Goal: Information Seeking & Learning: Learn about a topic

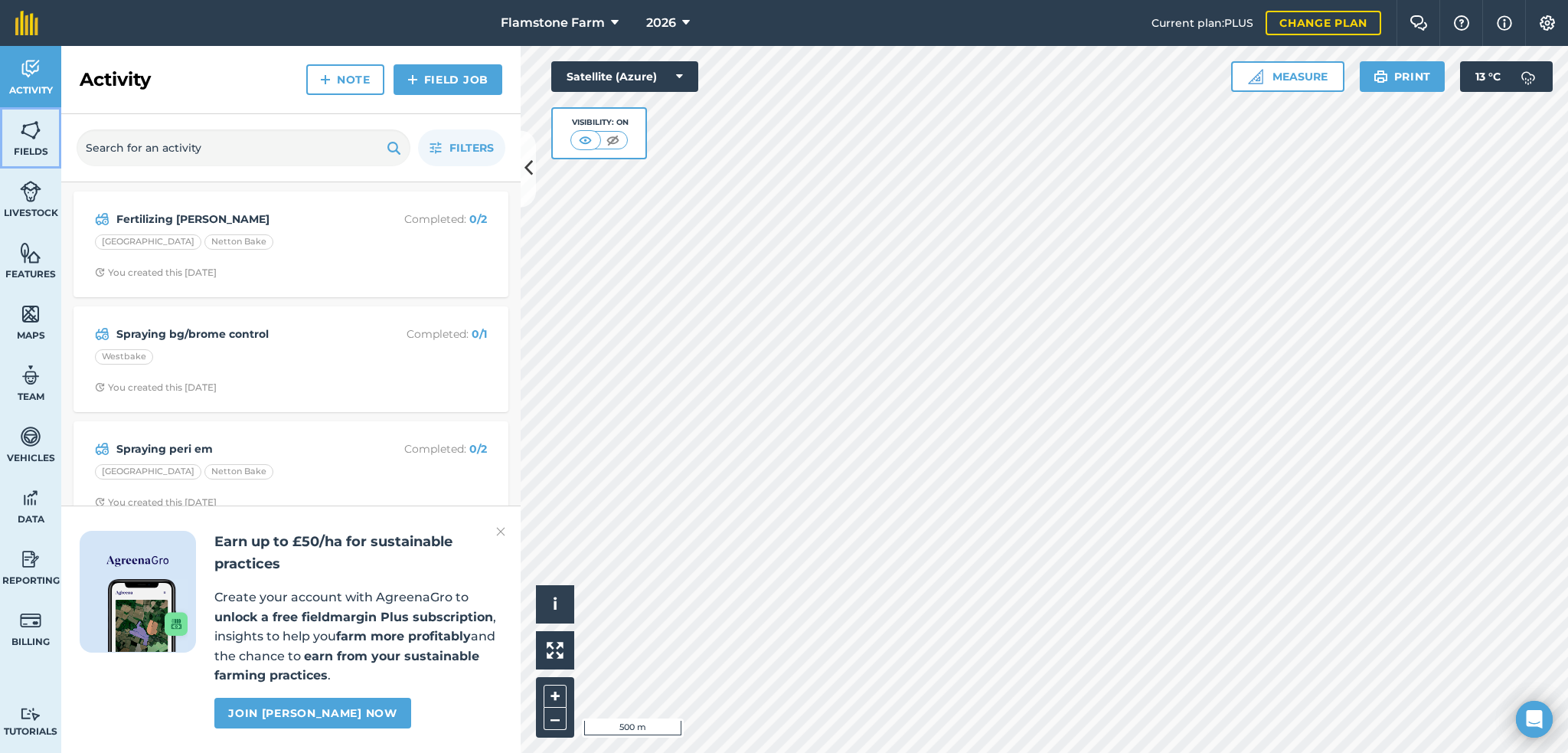
click at [34, 135] on img at bounding box center [31, 130] width 22 height 23
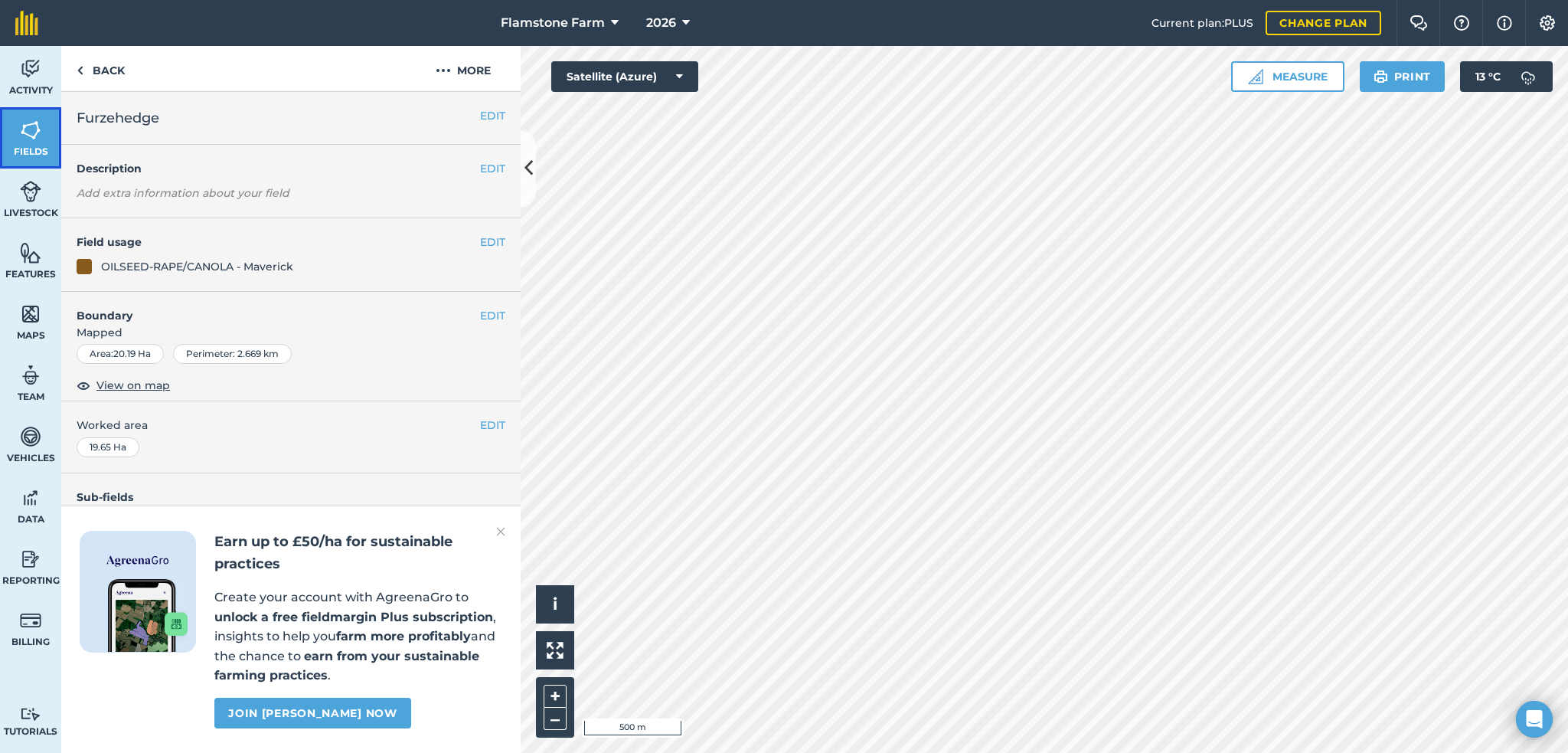
click at [44, 132] on link "Fields" at bounding box center [31, 138] width 61 height 61
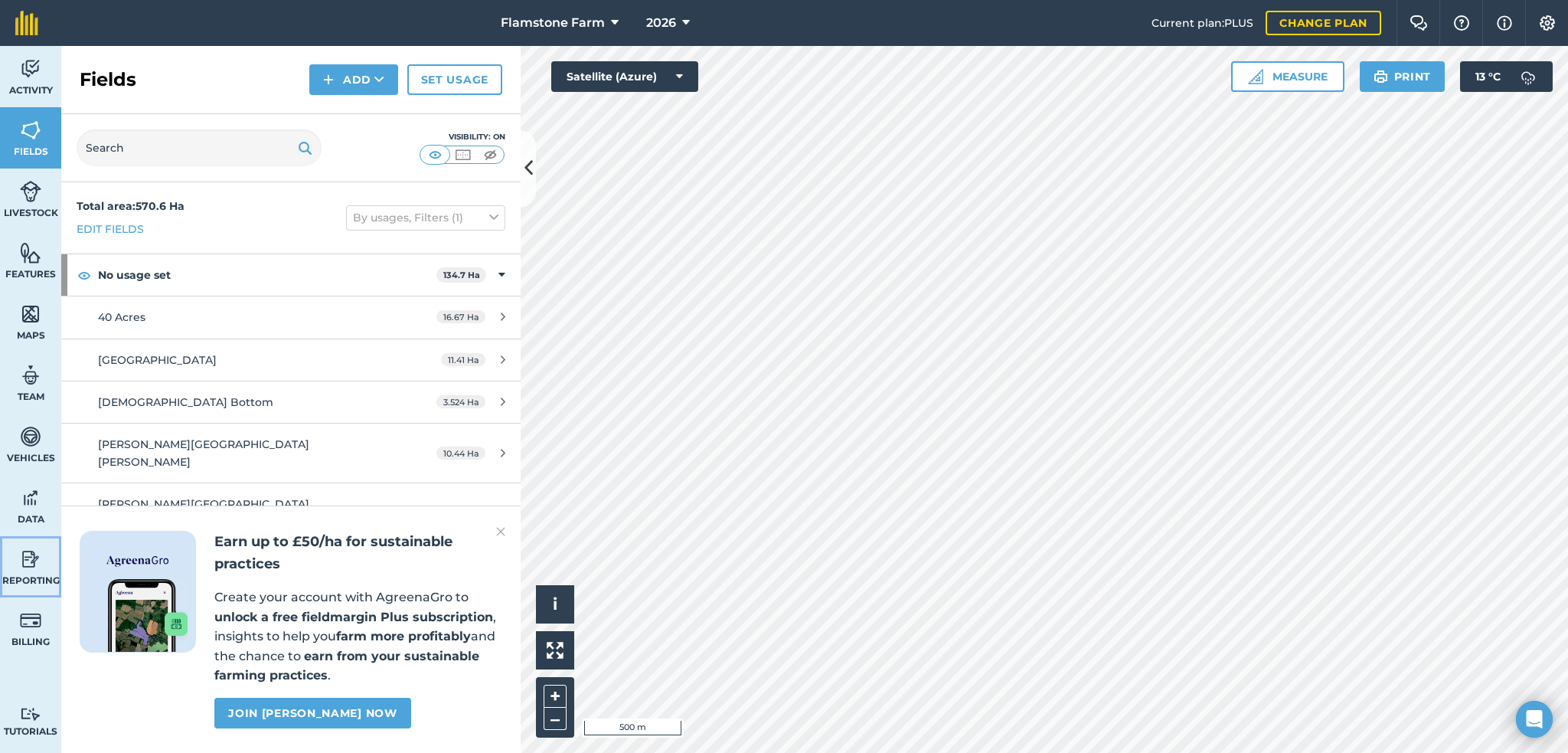
click at [37, 558] on img at bounding box center [31, 559] width 22 height 23
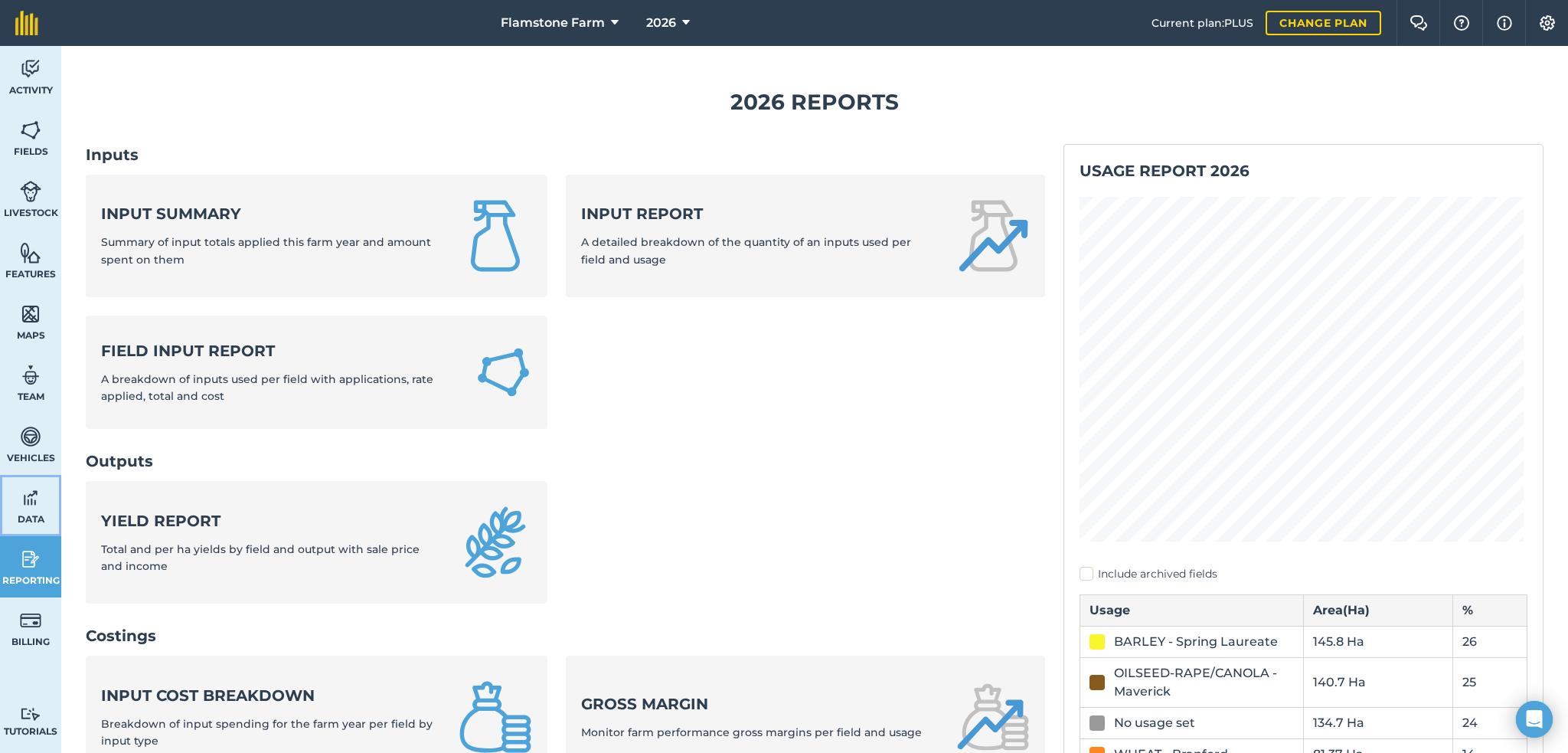
click at [38, 493] on img at bounding box center [31, 498] width 22 height 23
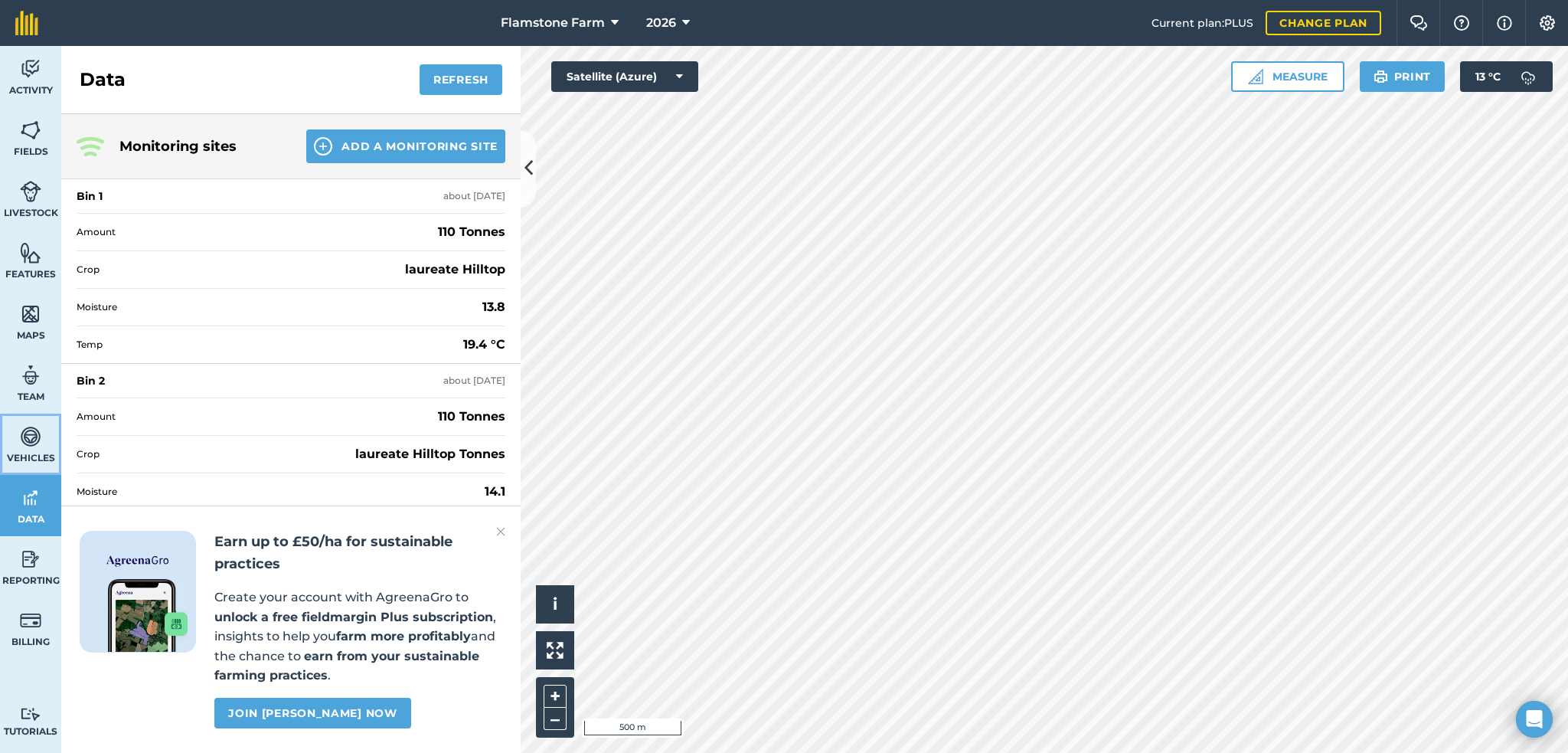
click at [32, 429] on img at bounding box center [31, 436] width 22 height 23
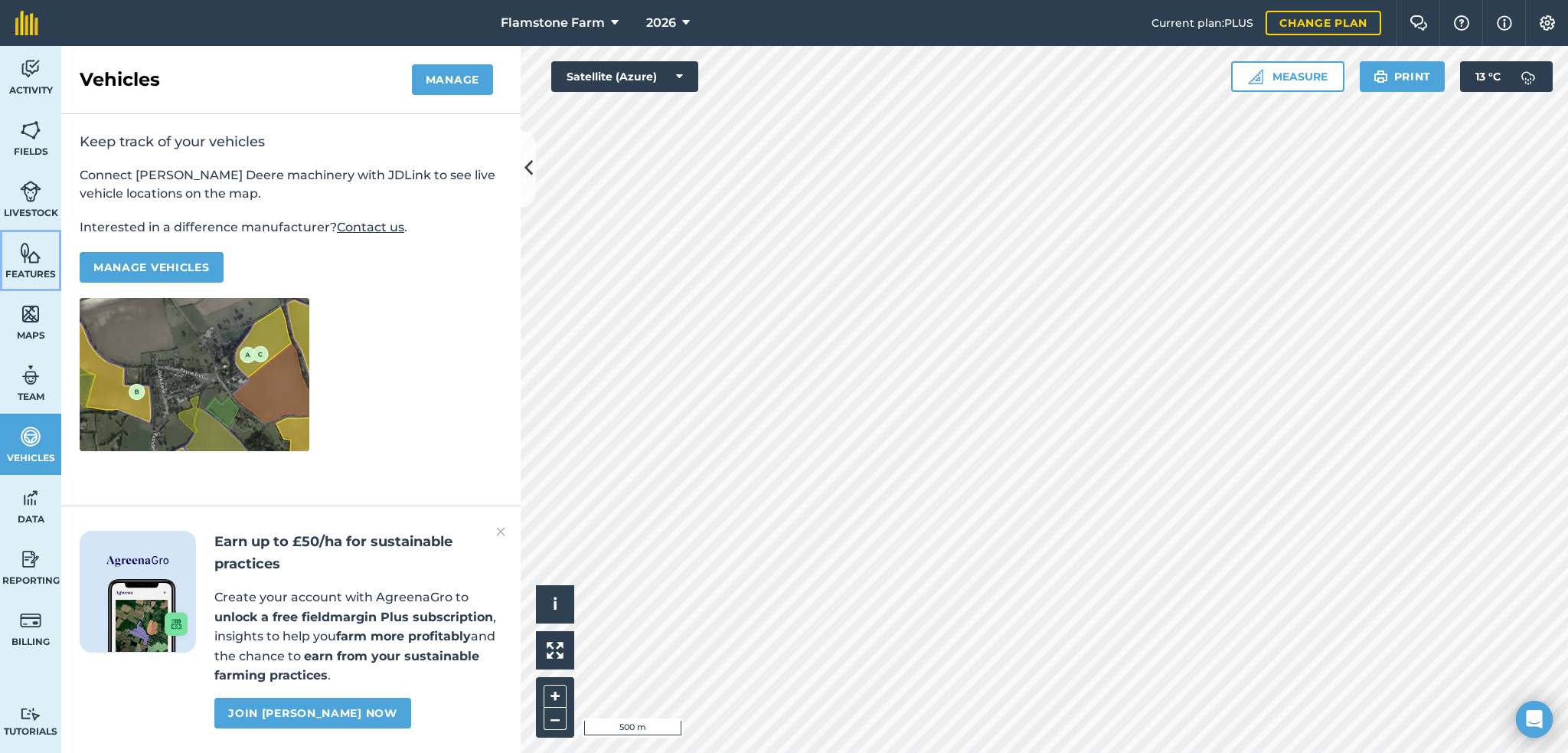
click at [29, 251] on img at bounding box center [31, 253] width 22 height 23
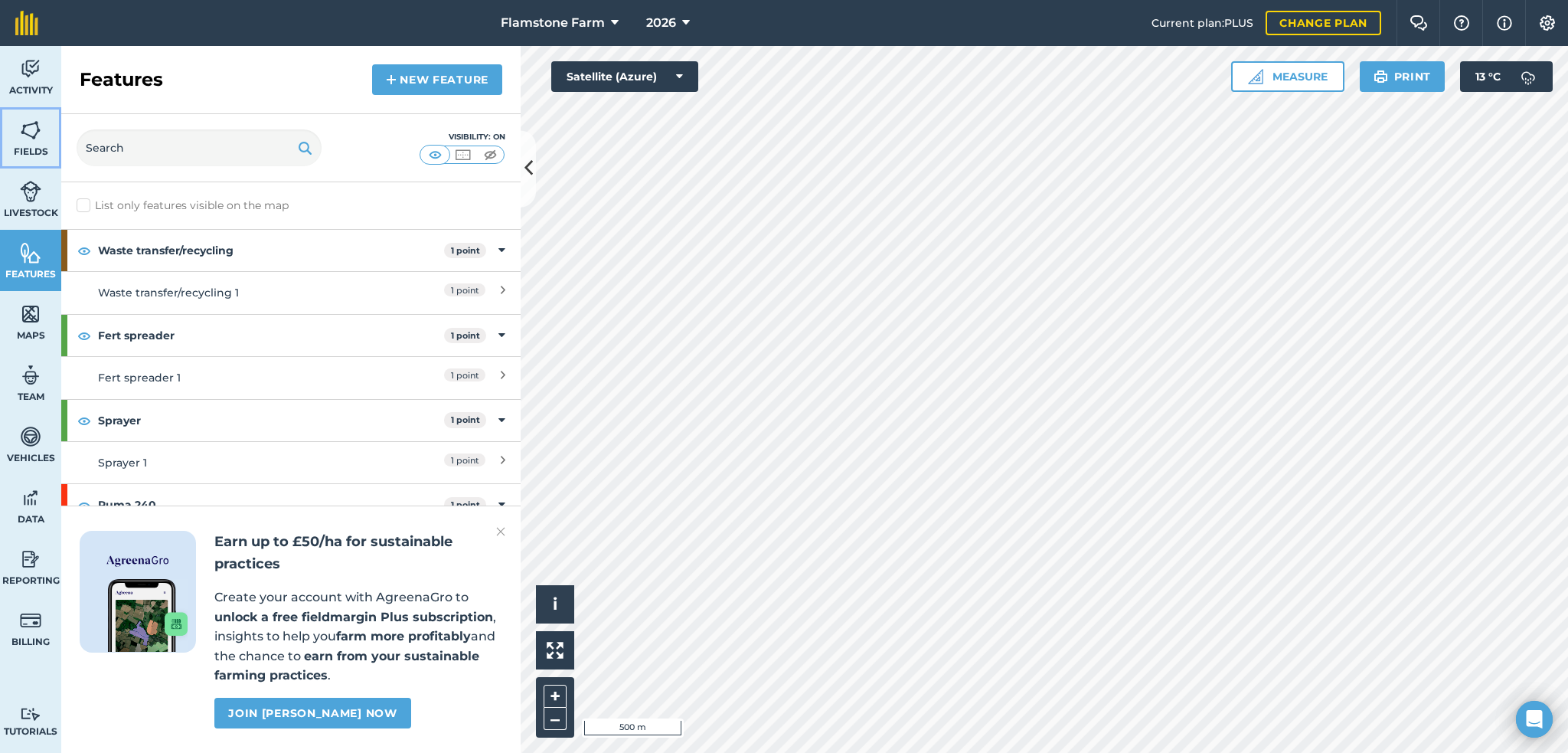
click at [38, 122] on img at bounding box center [31, 130] width 22 height 23
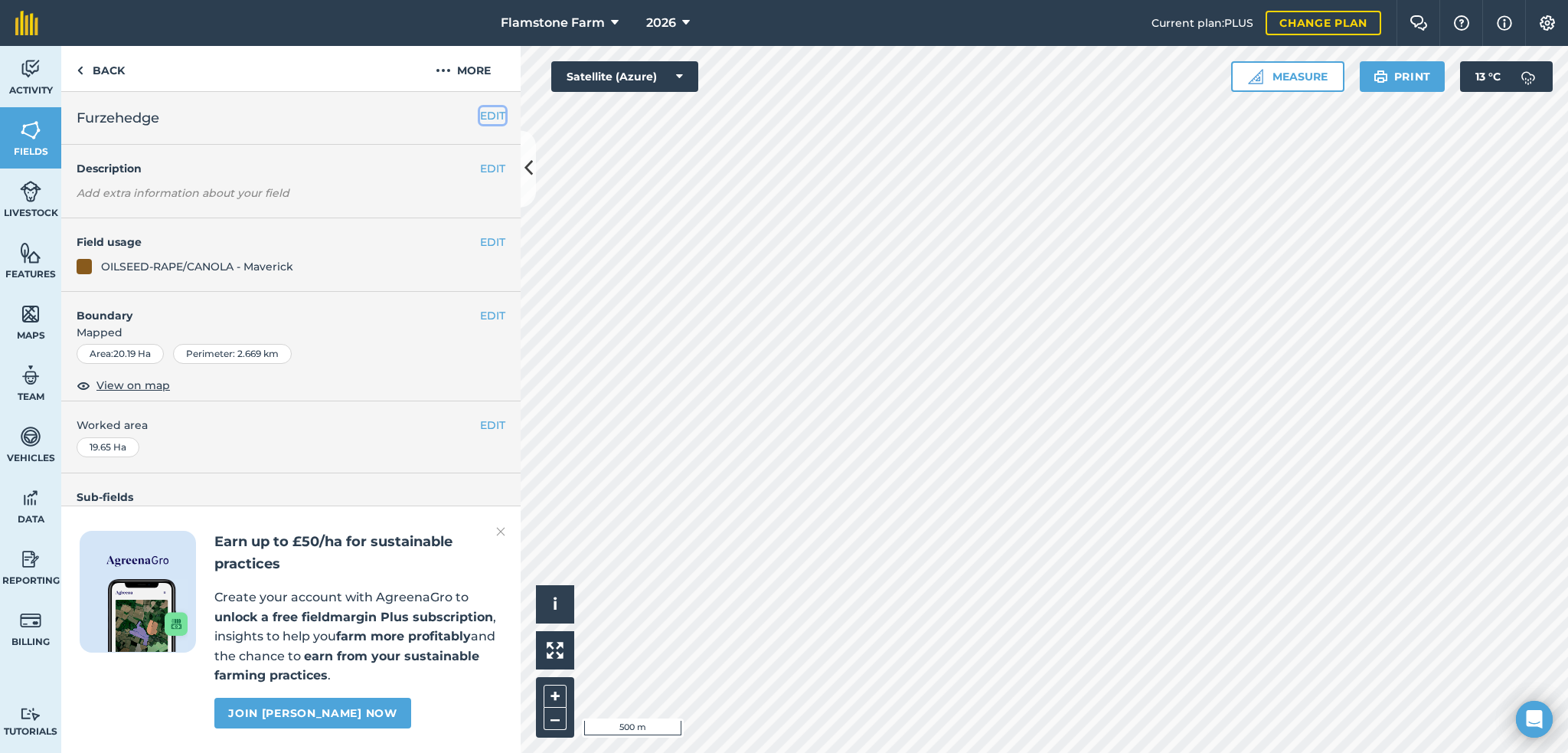
click at [491, 116] on button "EDIT" at bounding box center [492, 115] width 25 height 17
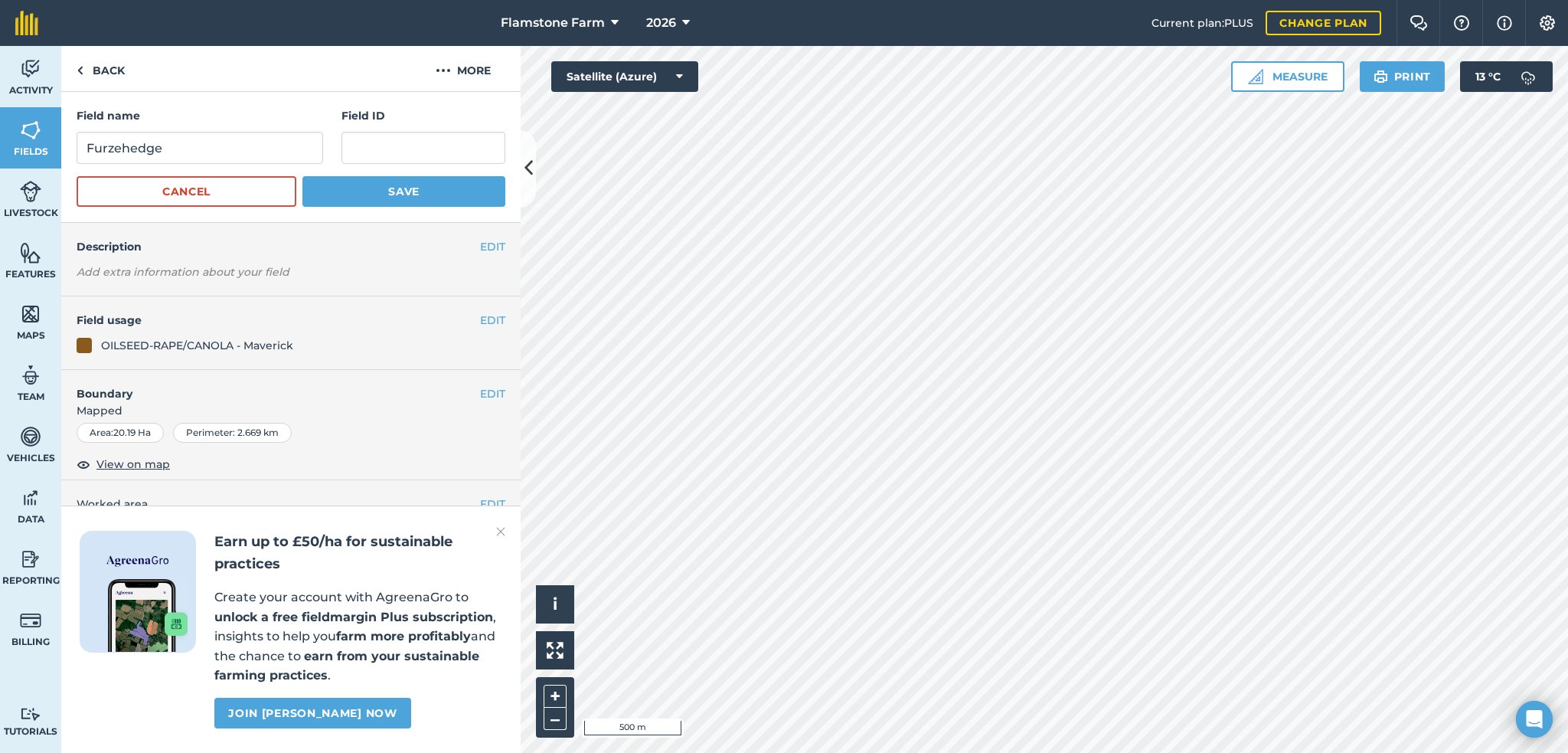
click at [187, 345] on div "OILSEED-RAPE/CANOLA - Maverick" at bounding box center [198, 345] width 192 height 17
click at [101, 337] on div "OILSEED-RAPE/CANOLA - Maverick" at bounding box center [291, 345] width 429 height 17
click at [80, 338] on div at bounding box center [85, 345] width 16 height 16
click at [480, 314] on button "EDIT" at bounding box center [492, 319] width 25 height 17
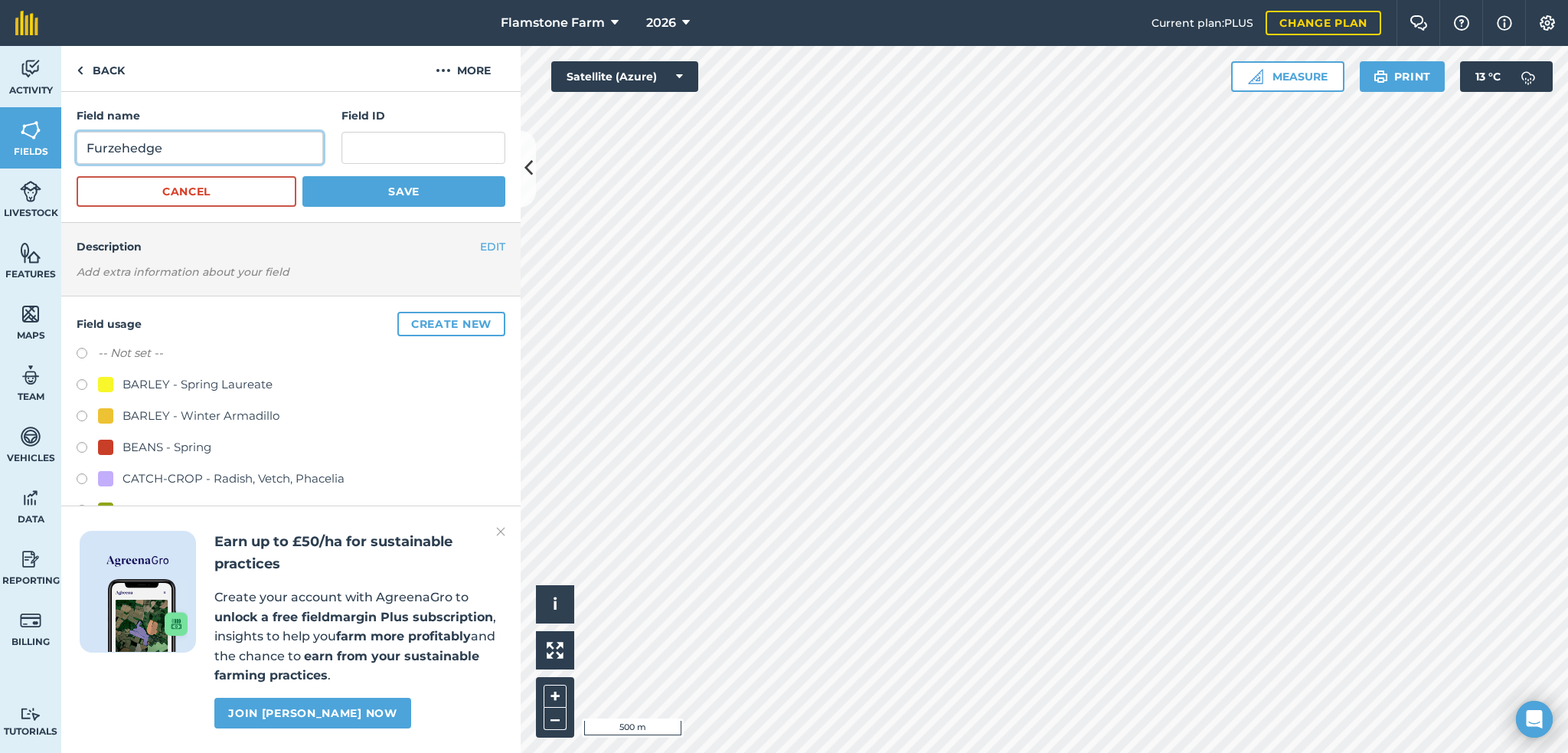
click at [106, 149] on input "Furzehedge" at bounding box center [200, 148] width 247 height 32
click at [91, 70] on link "Back" at bounding box center [101, 69] width 79 height 45
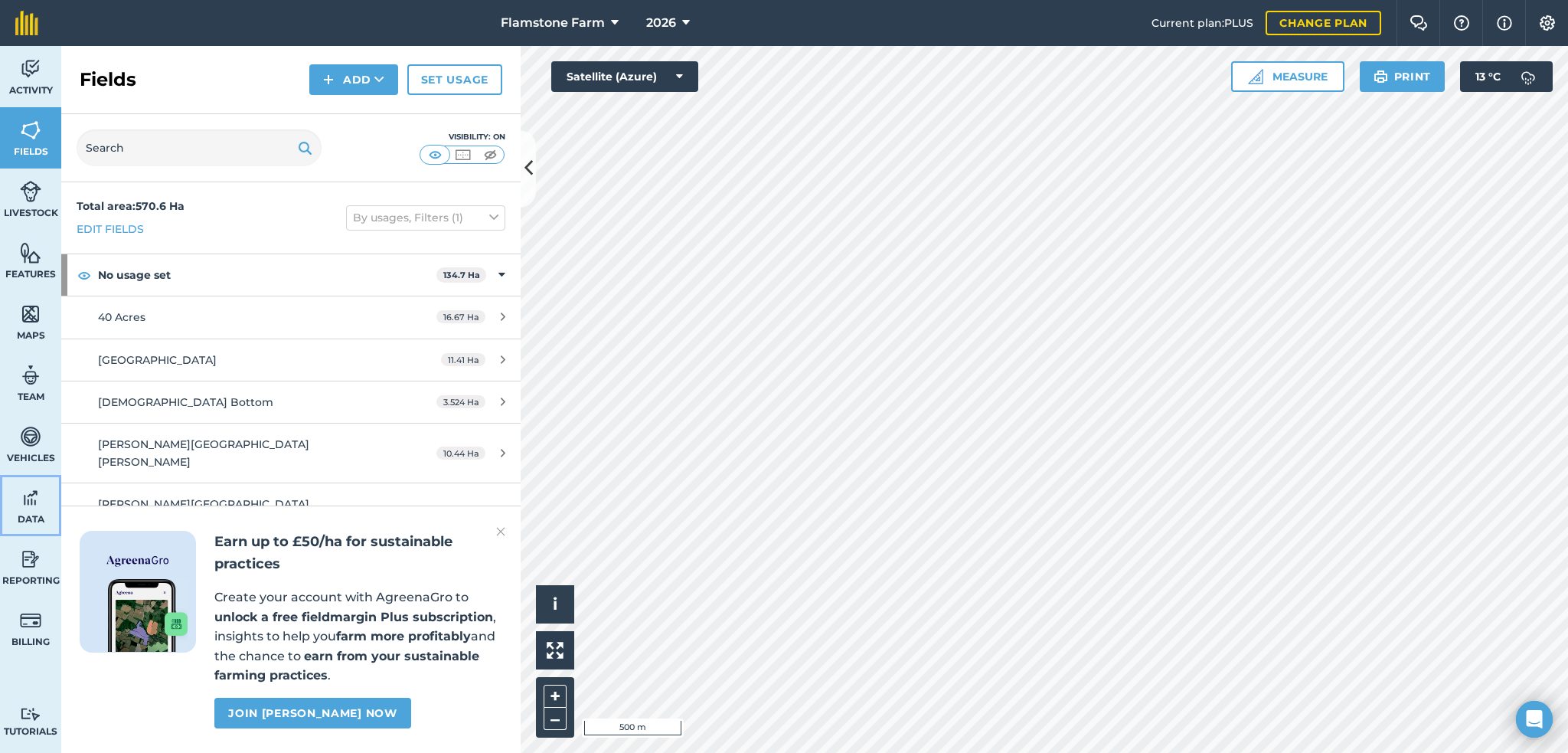
click at [33, 501] on img at bounding box center [31, 498] width 22 height 23
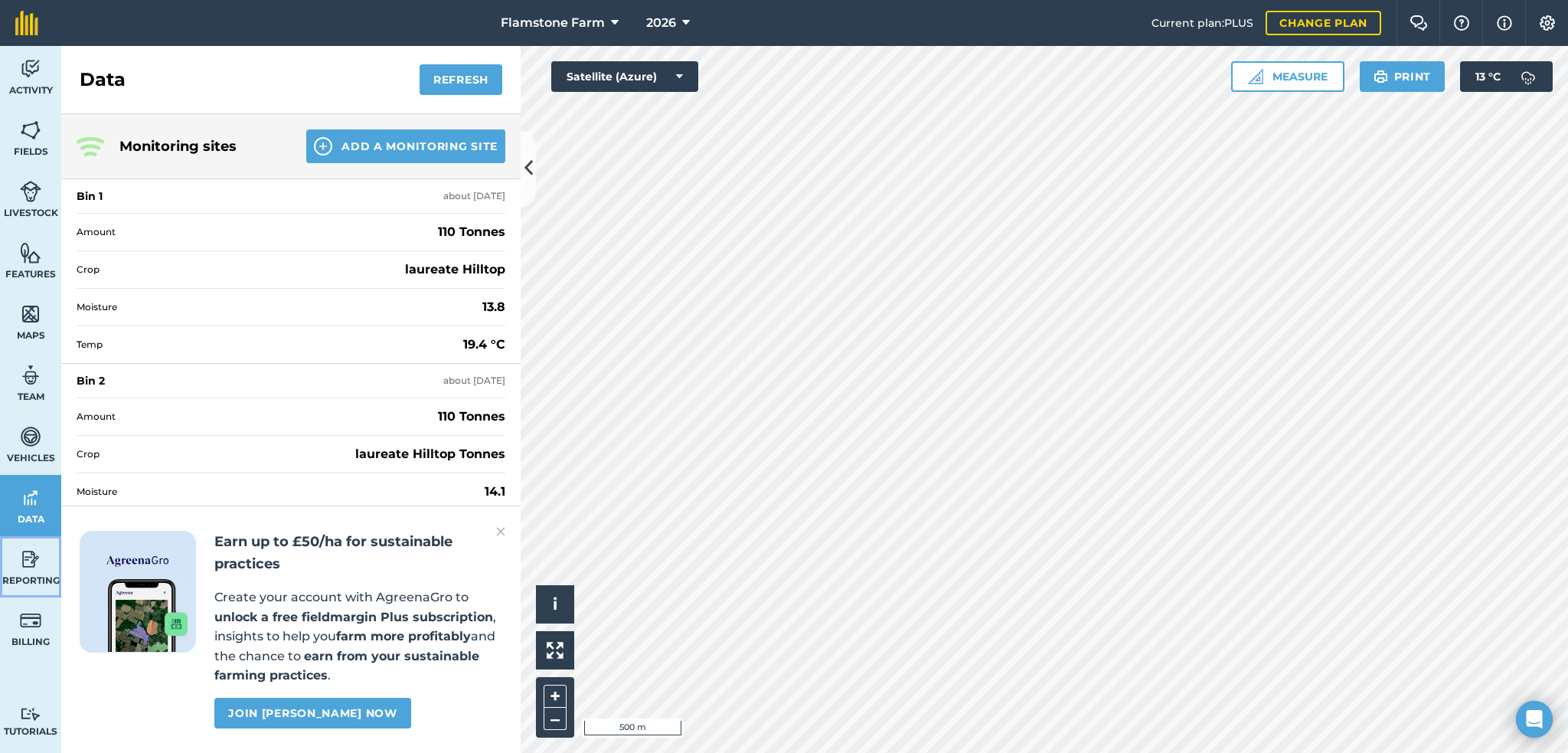
click at [24, 551] on img at bounding box center [31, 559] width 22 height 23
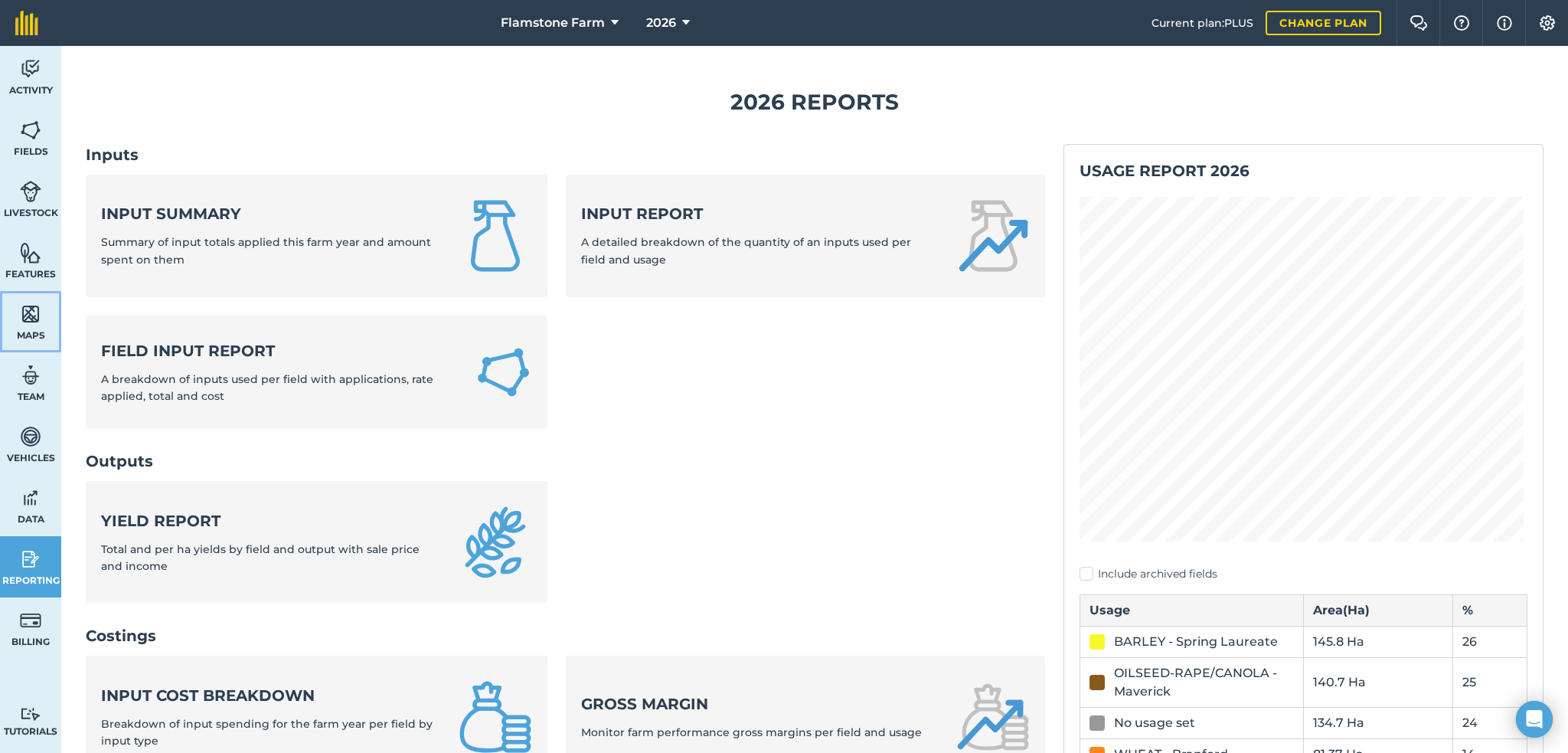
click at [31, 311] on img at bounding box center [31, 314] width 22 height 23
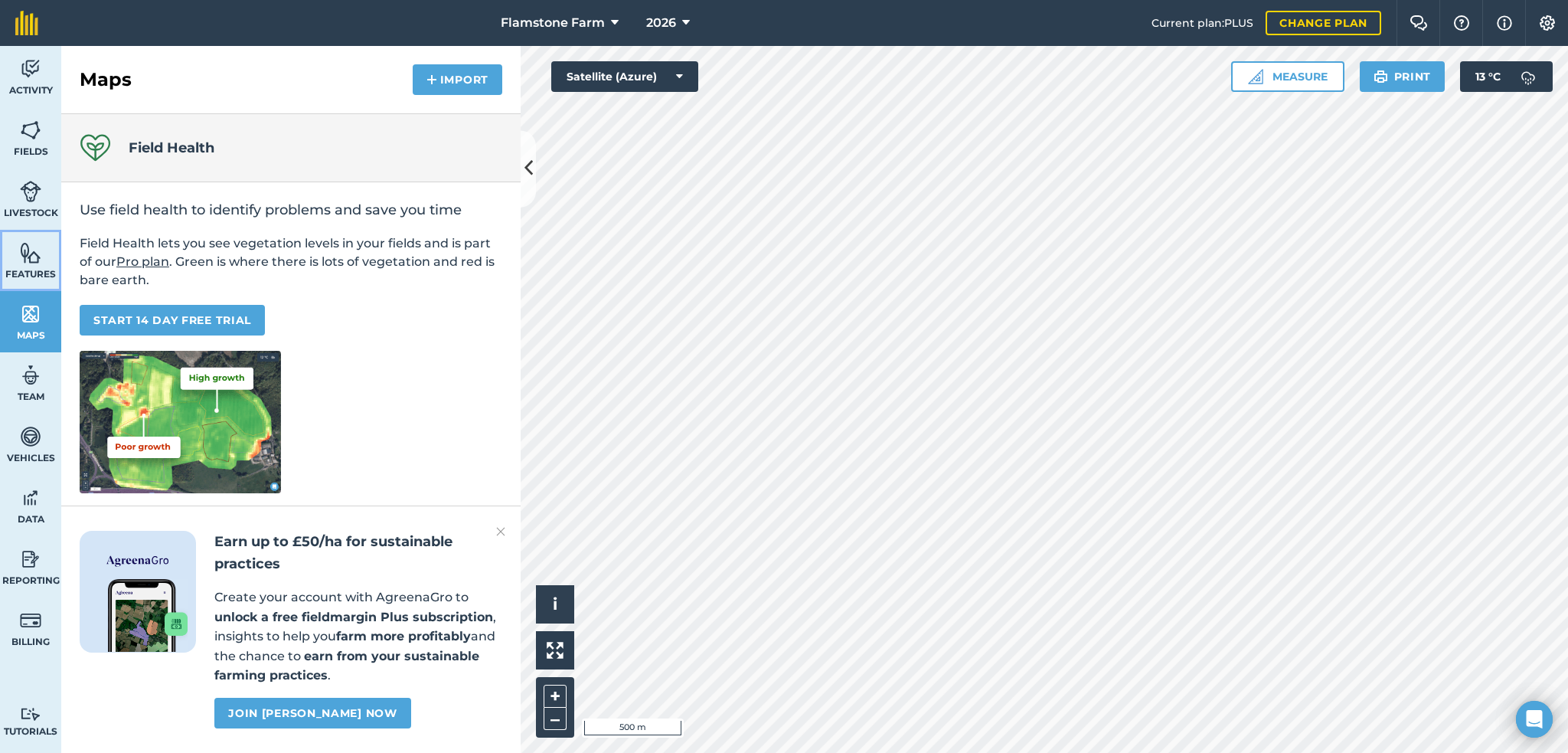
click at [33, 254] on img at bounding box center [31, 253] width 22 height 23
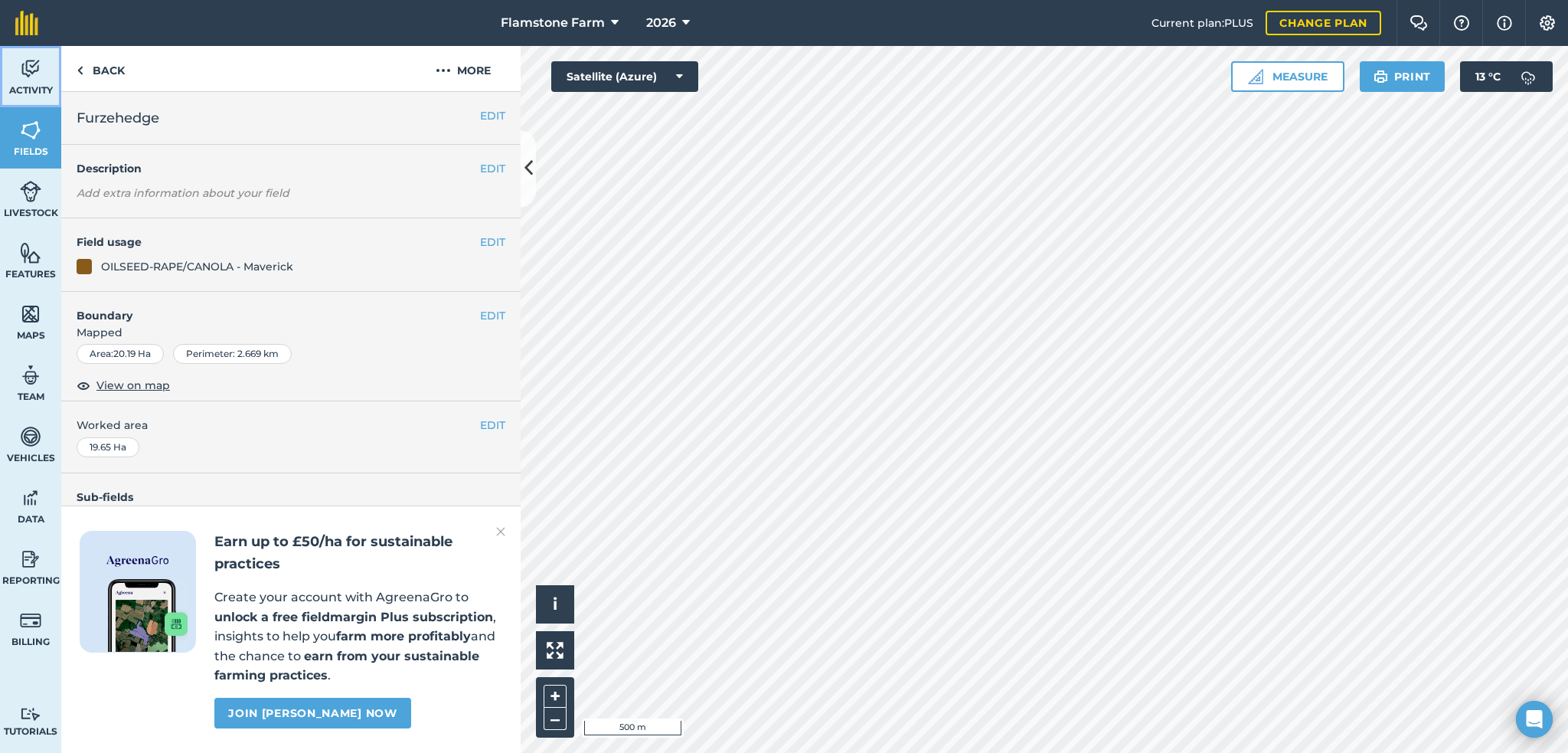
click at [33, 65] on img at bounding box center [31, 69] width 22 height 23
click at [48, 59] on link "Activity" at bounding box center [31, 77] width 61 height 61
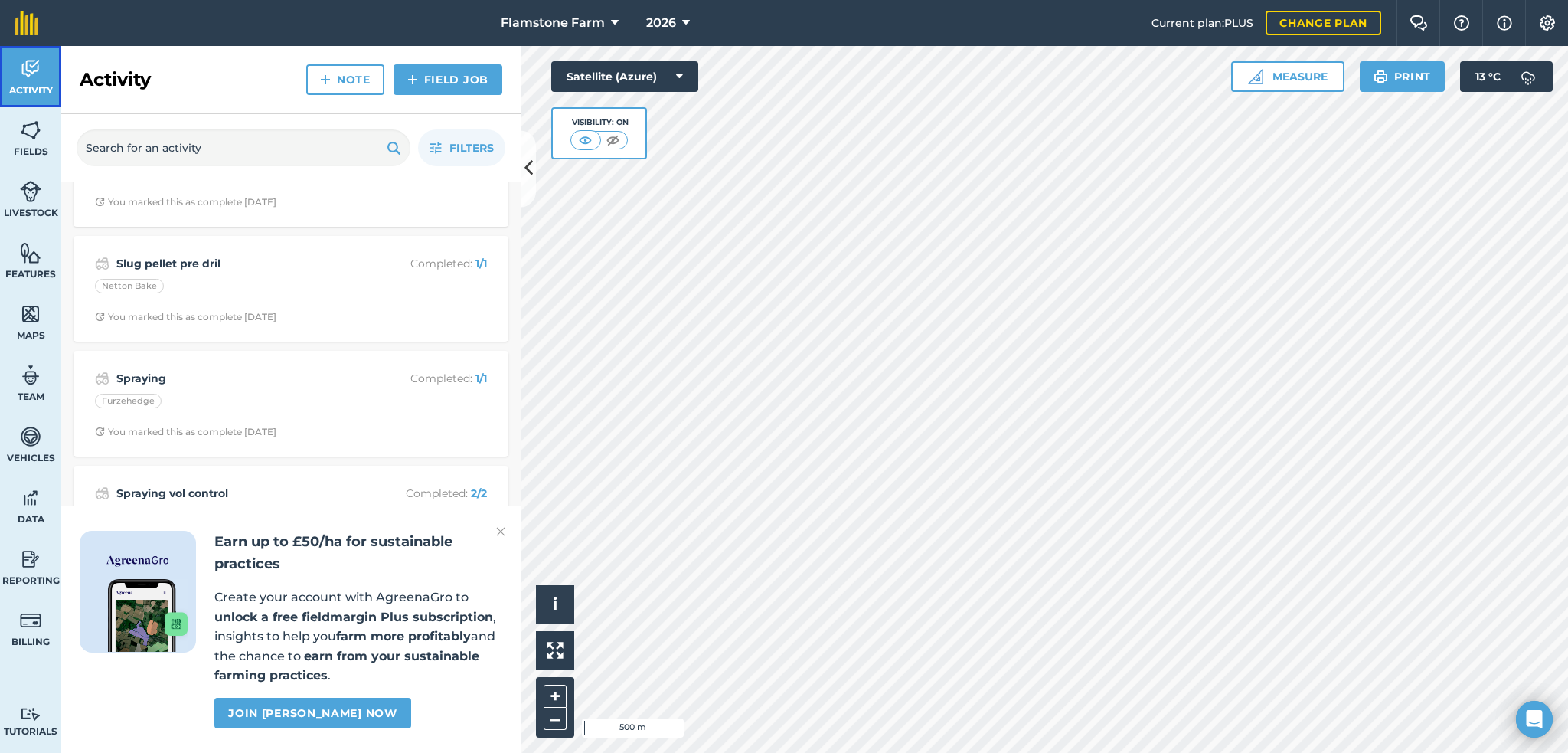
scroll to position [1582, 0]
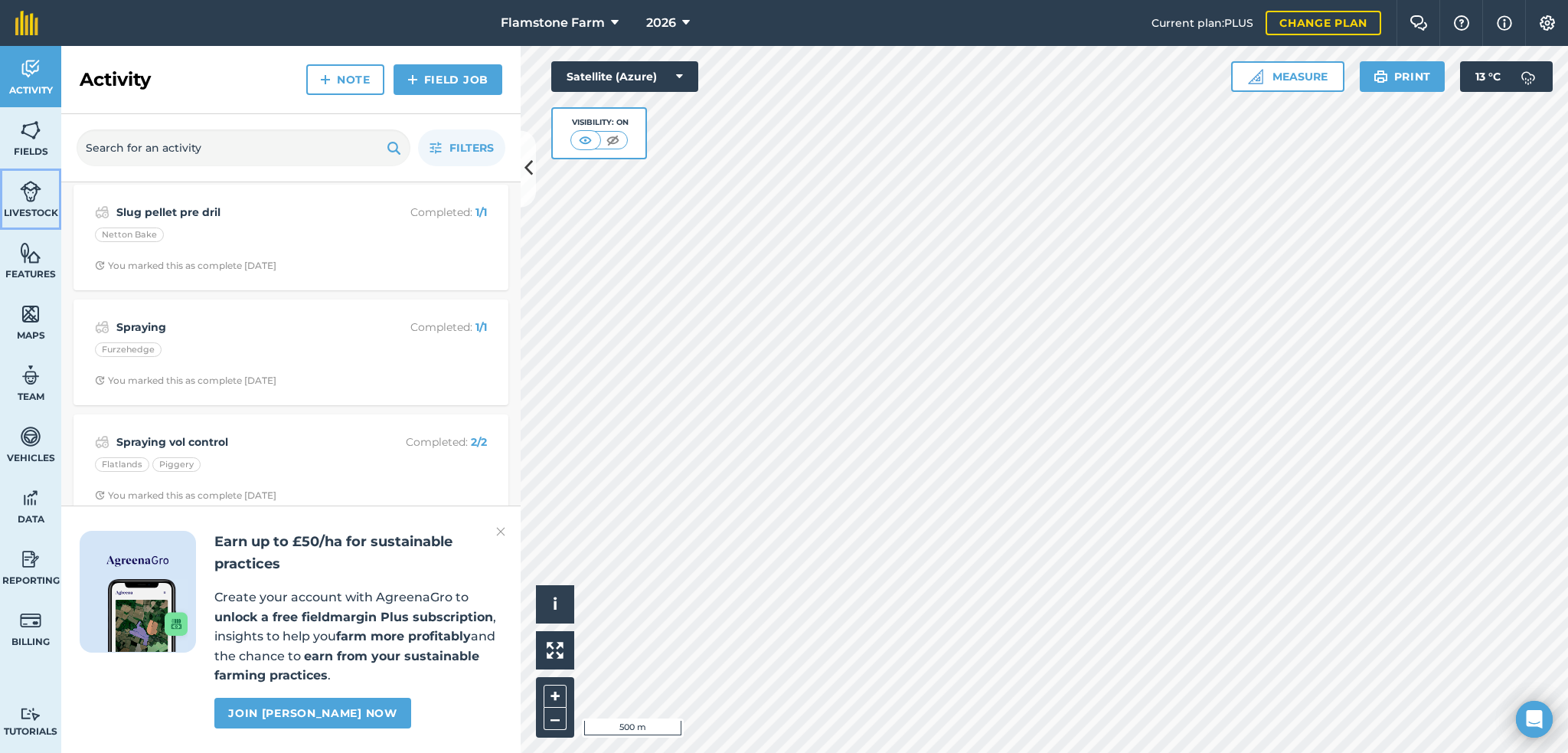
click at [36, 189] on img at bounding box center [31, 192] width 22 height 23
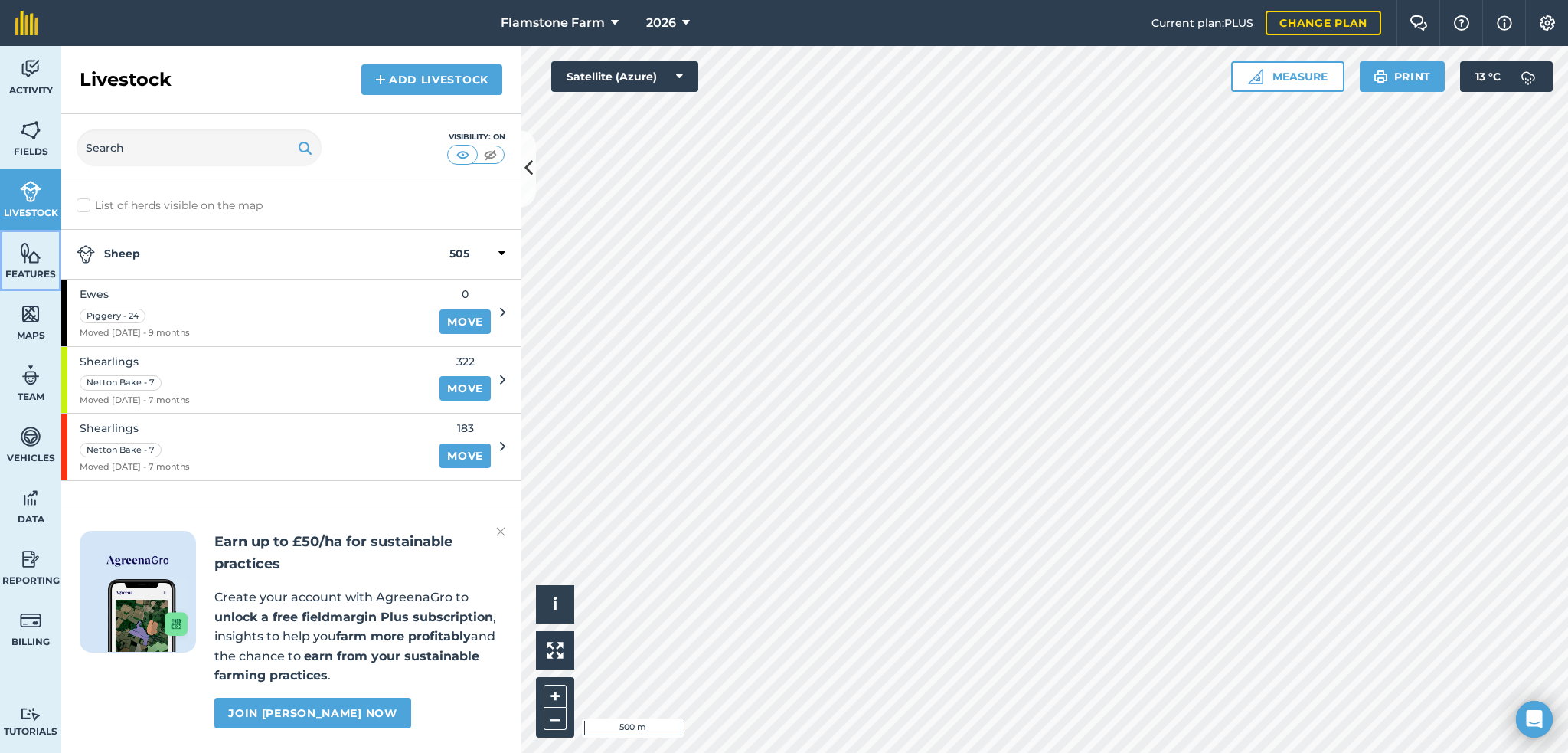
click at [37, 252] on img at bounding box center [31, 253] width 22 height 23
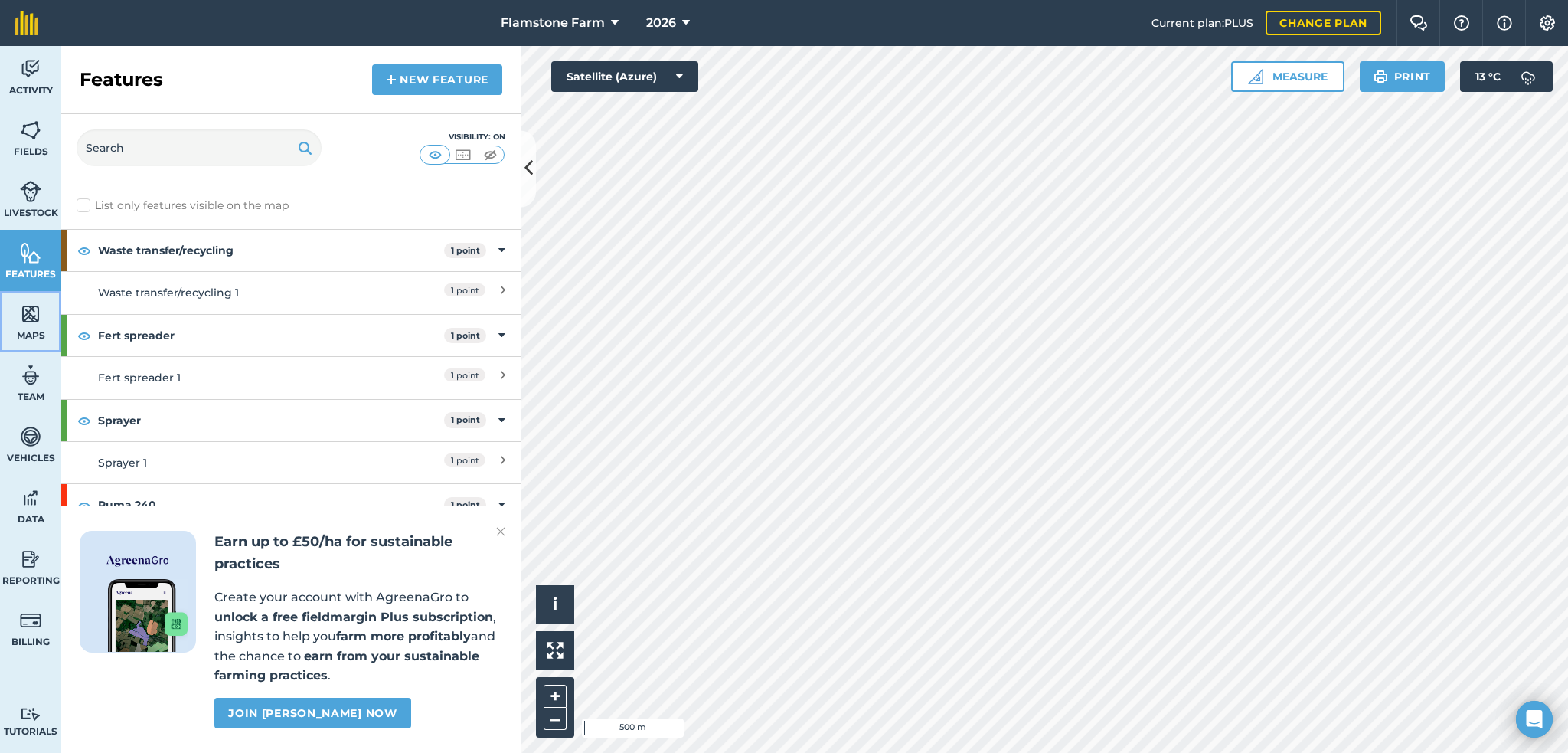
click at [33, 303] on img at bounding box center [31, 314] width 22 height 23
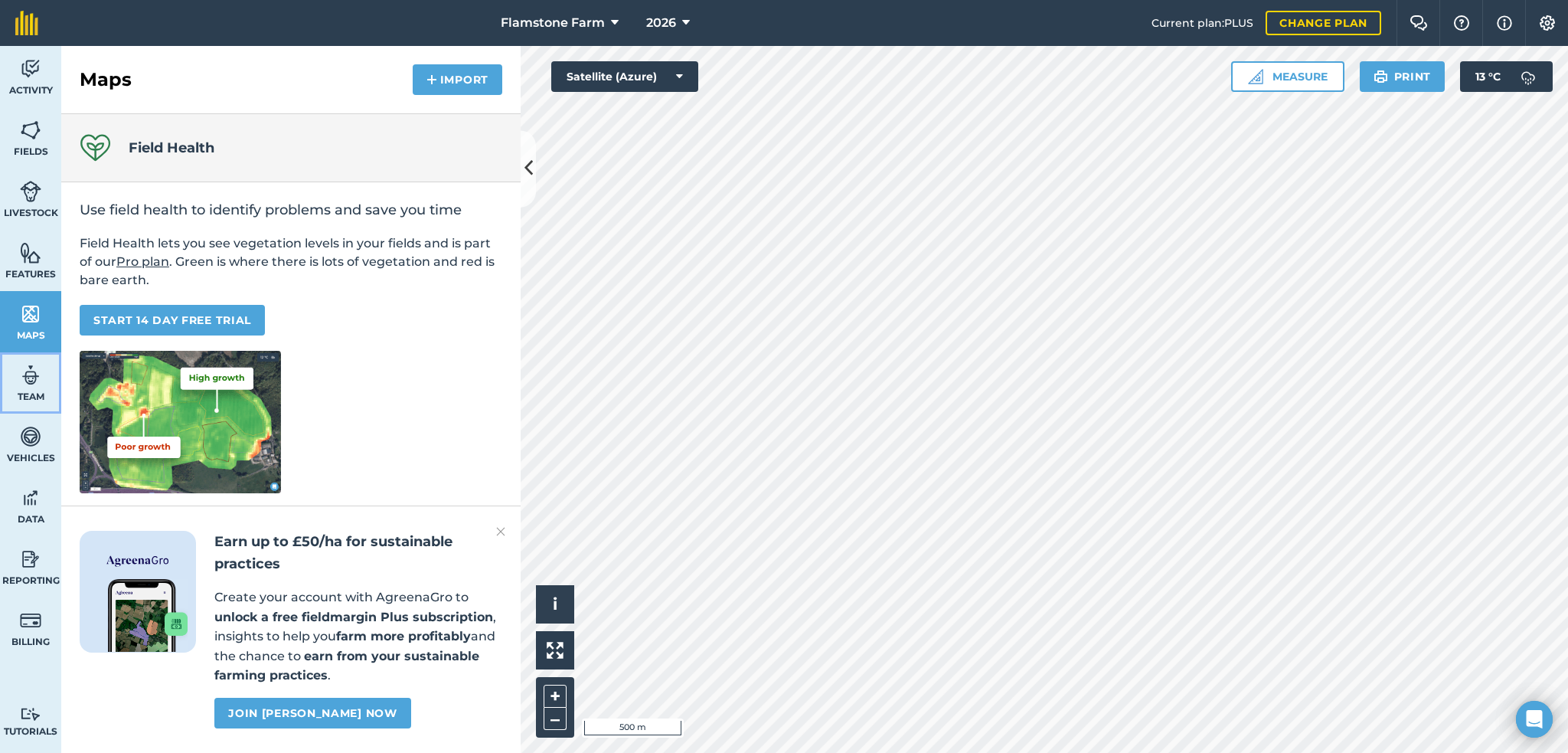
click at [36, 387] on link "Team" at bounding box center [31, 383] width 61 height 61
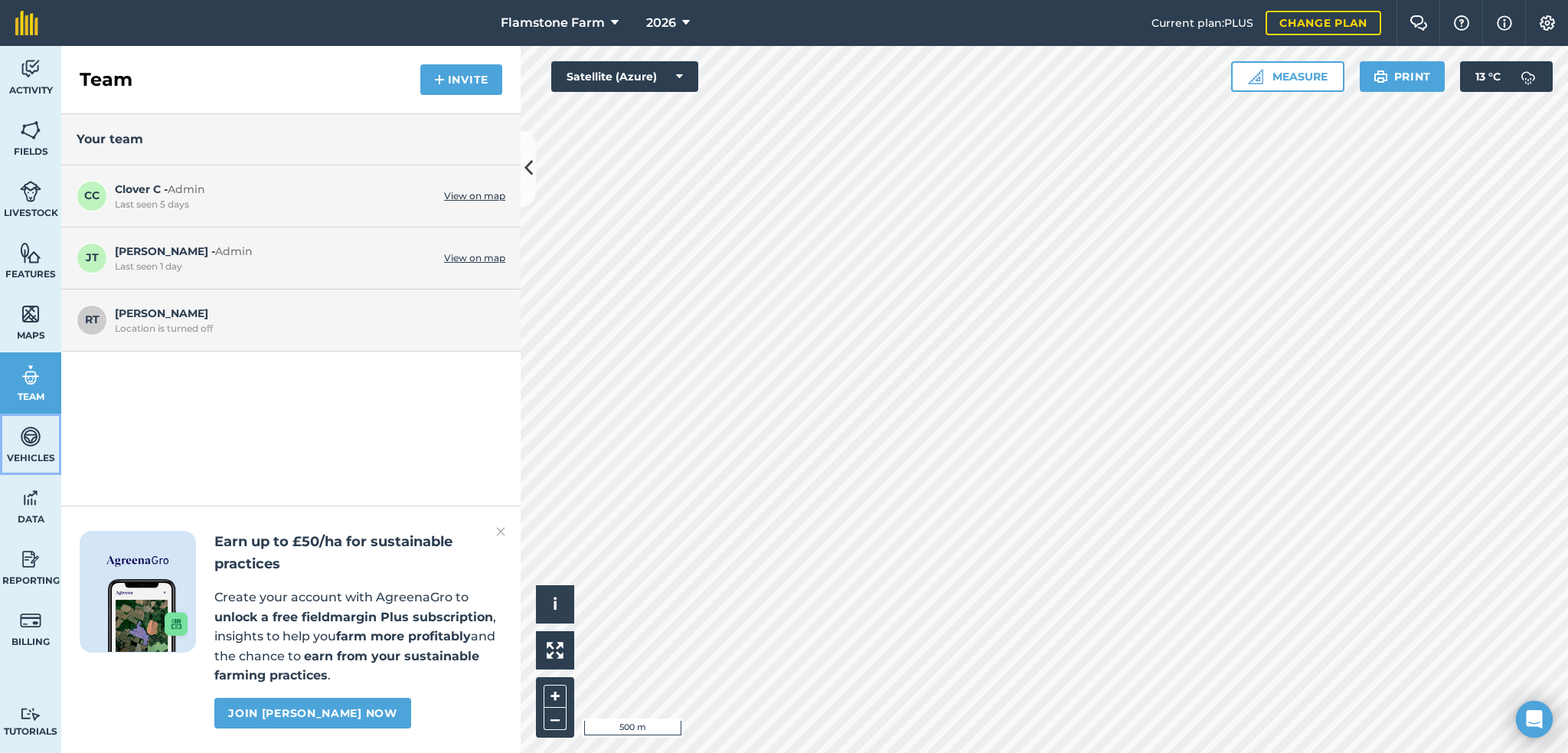
click at [25, 444] on img at bounding box center [31, 436] width 22 height 23
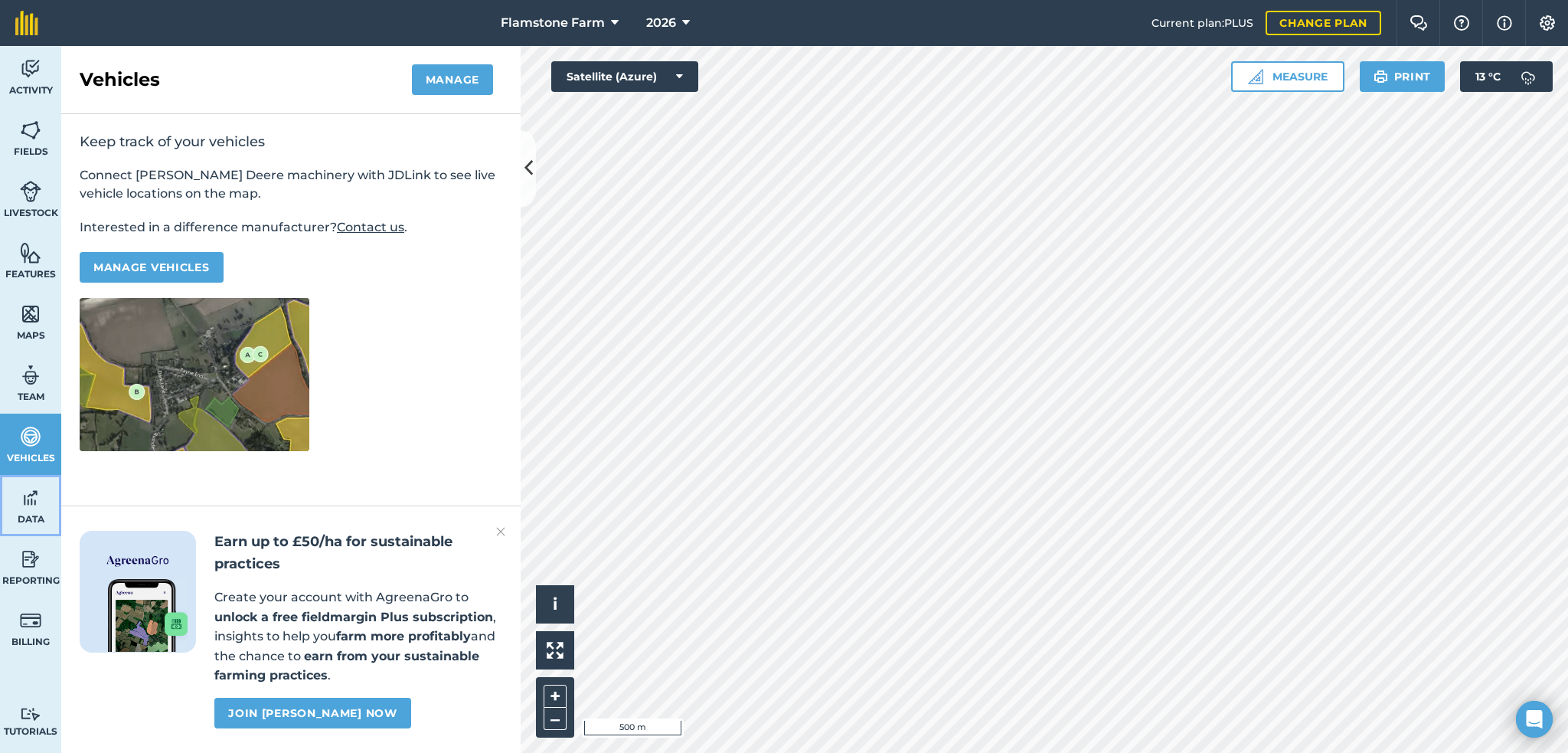
click at [34, 492] on img at bounding box center [31, 498] width 22 height 23
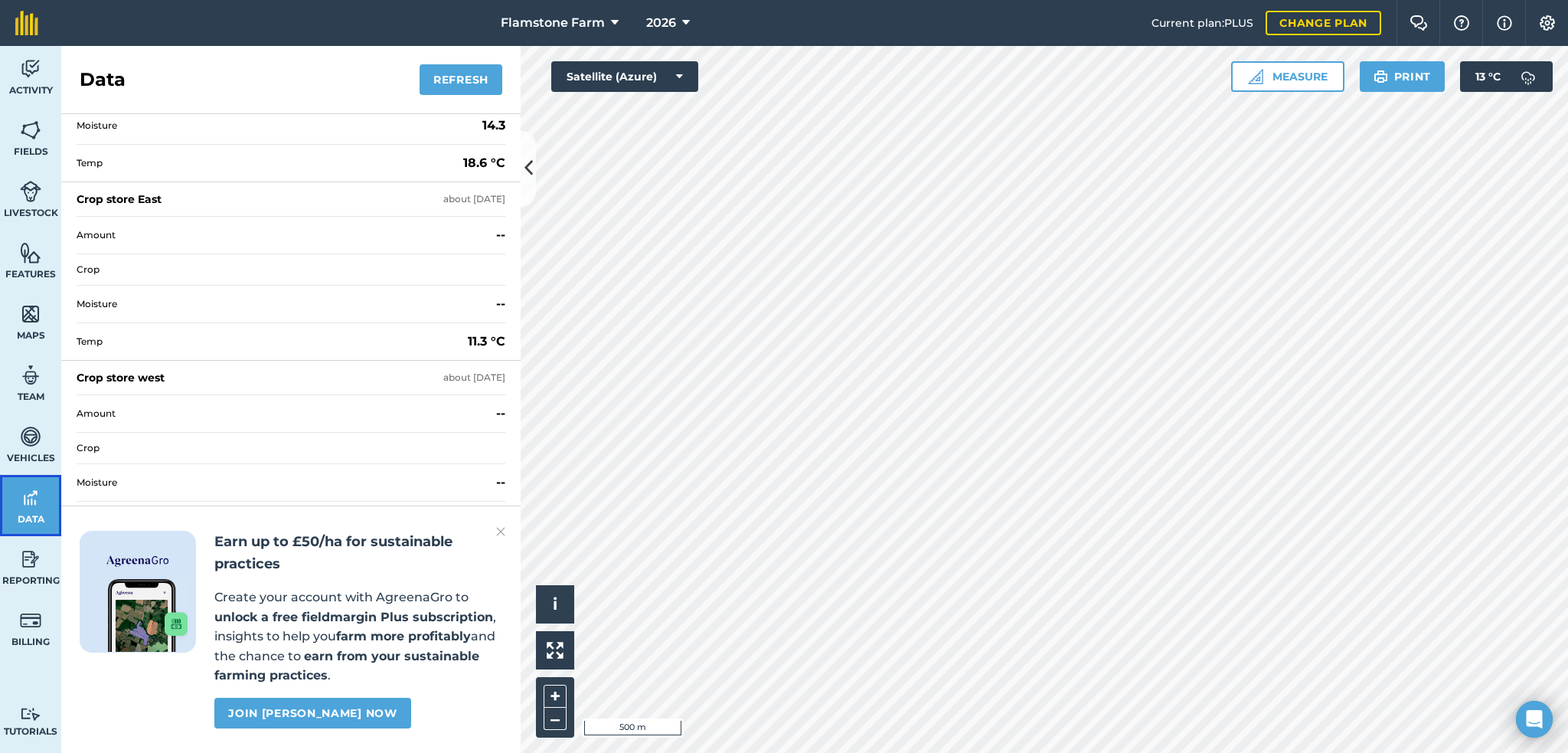
scroll to position [1607, 0]
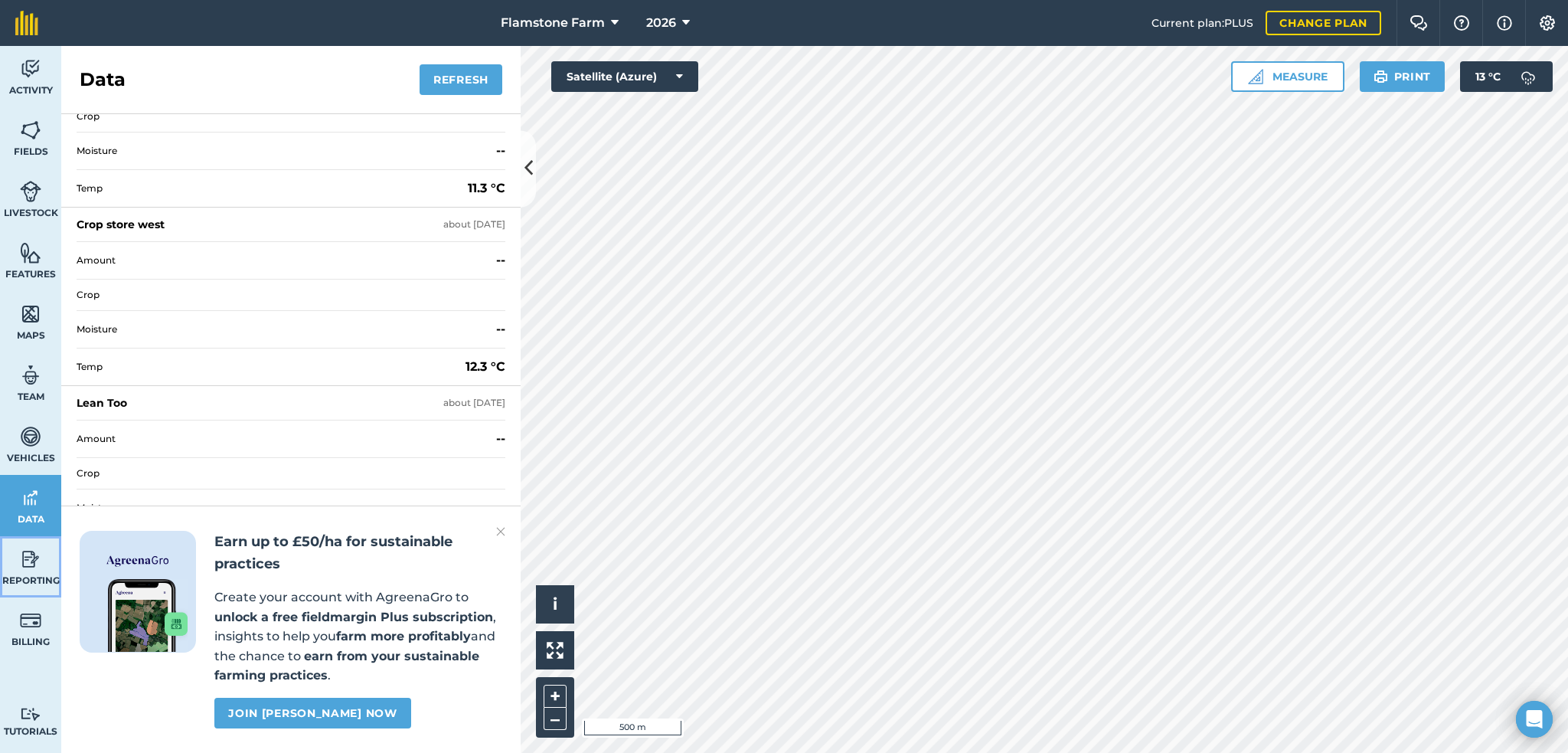
click at [35, 552] on img at bounding box center [31, 559] width 22 height 23
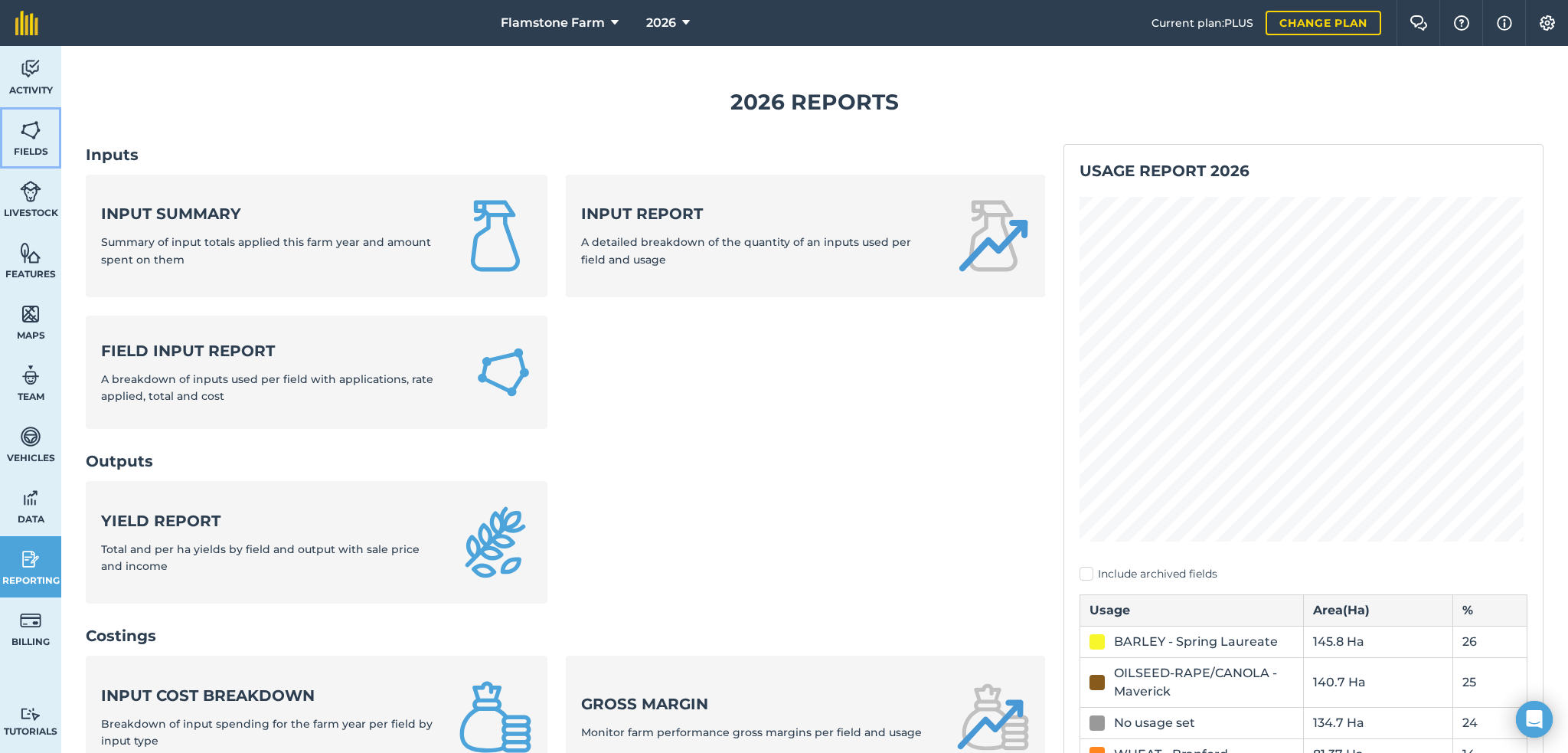
click at [38, 139] on img at bounding box center [31, 130] width 22 height 23
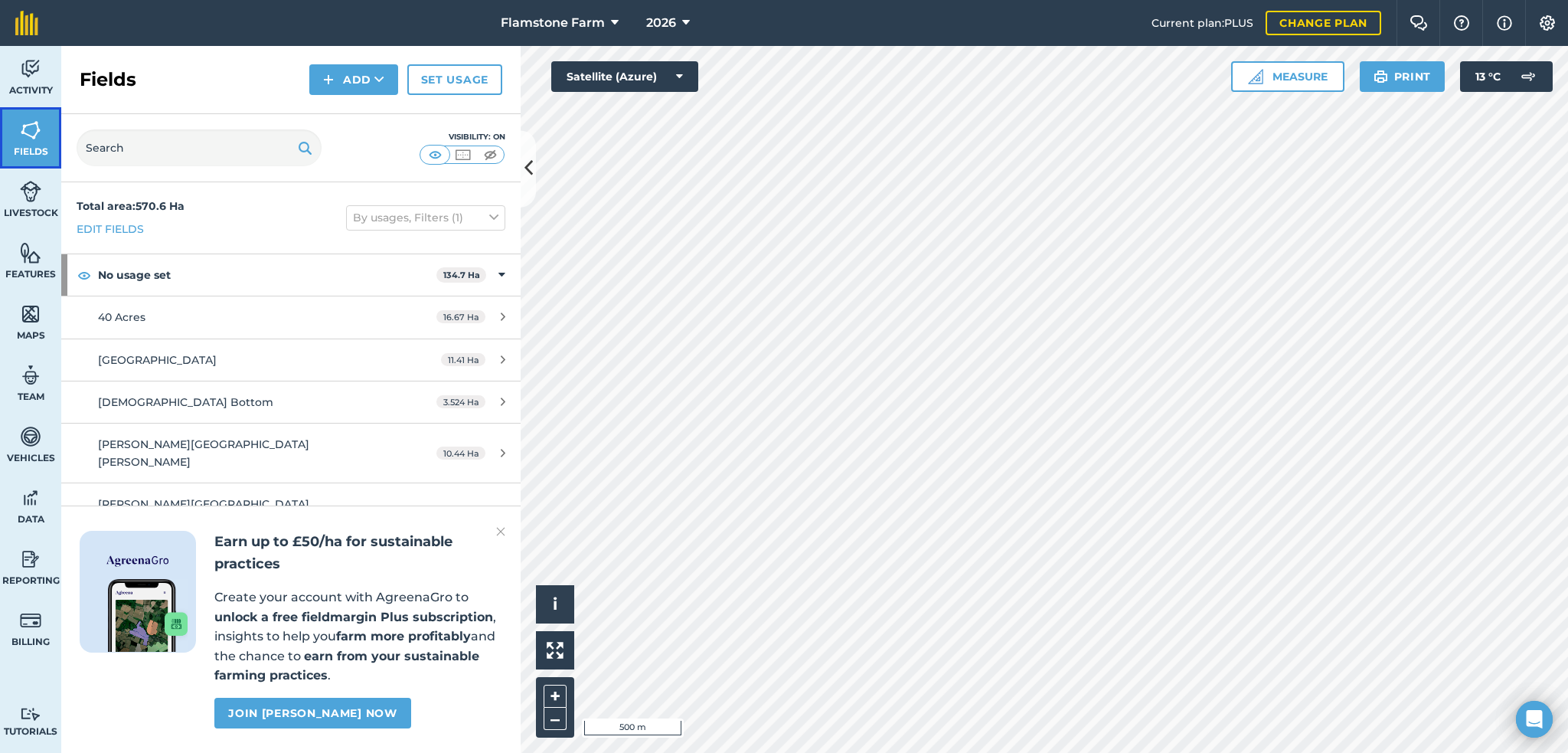
click at [31, 142] on link "Fields" at bounding box center [31, 138] width 61 height 61
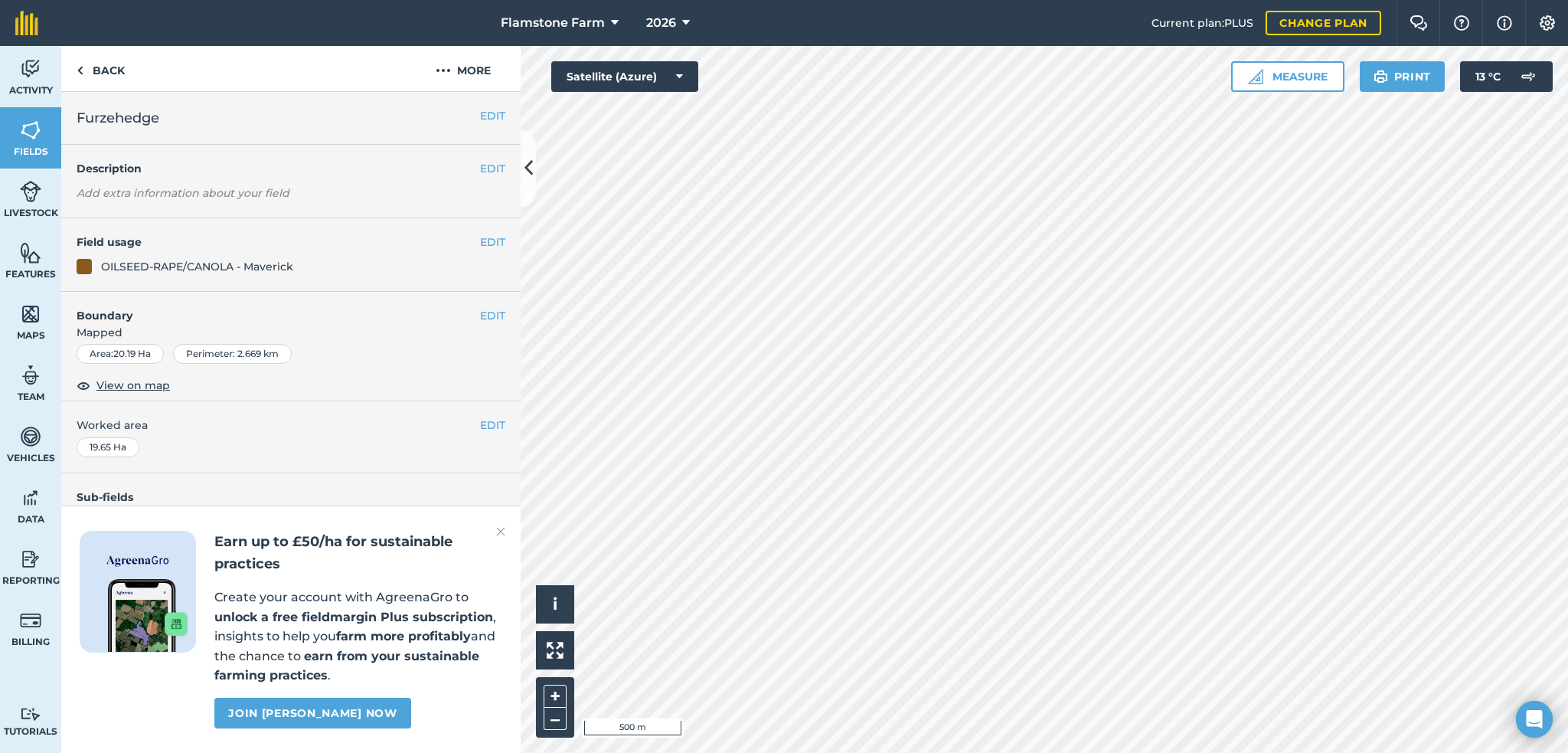
click at [501, 533] on img at bounding box center [500, 531] width 10 height 18
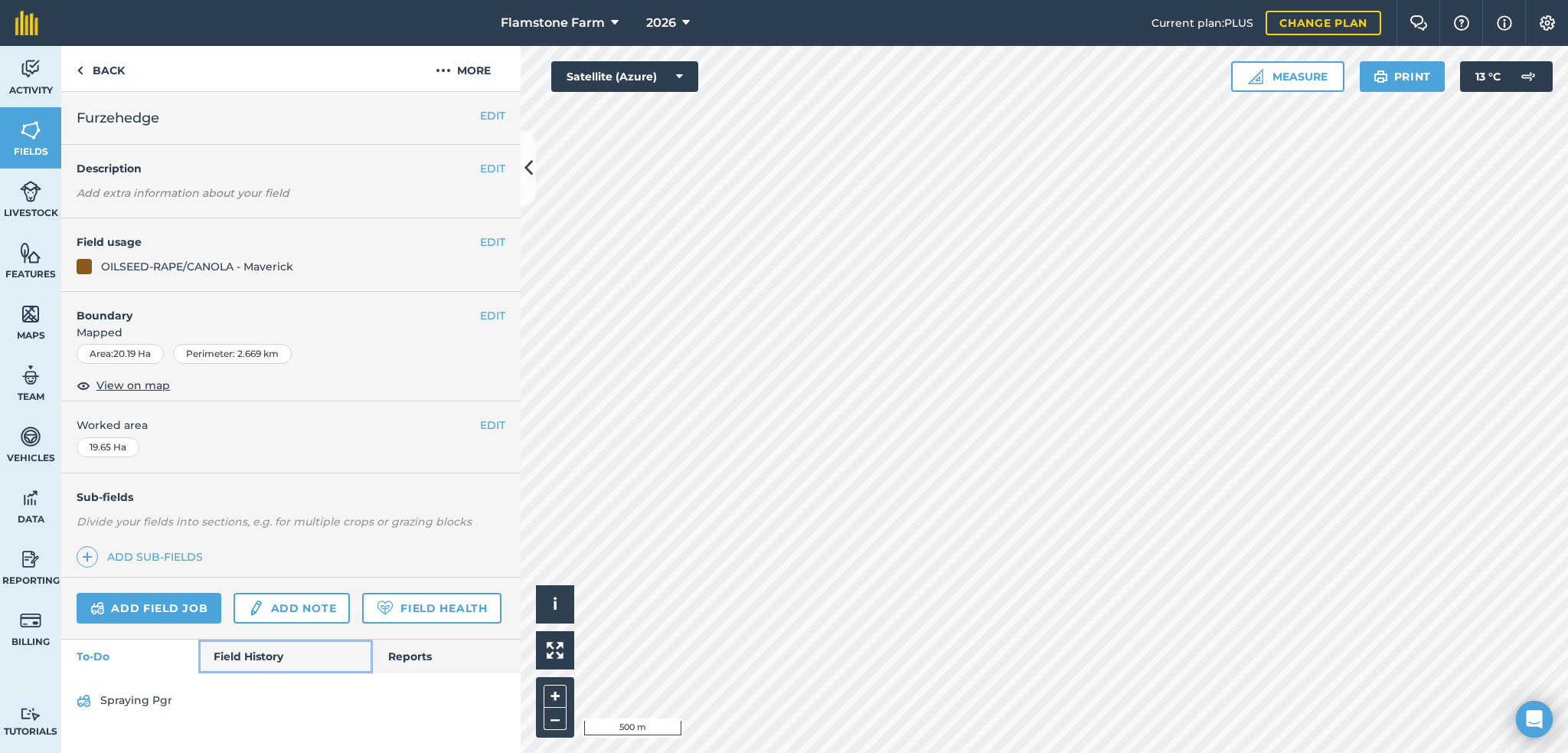
click at [255, 653] on link "Field History" at bounding box center [285, 656] width 174 height 34
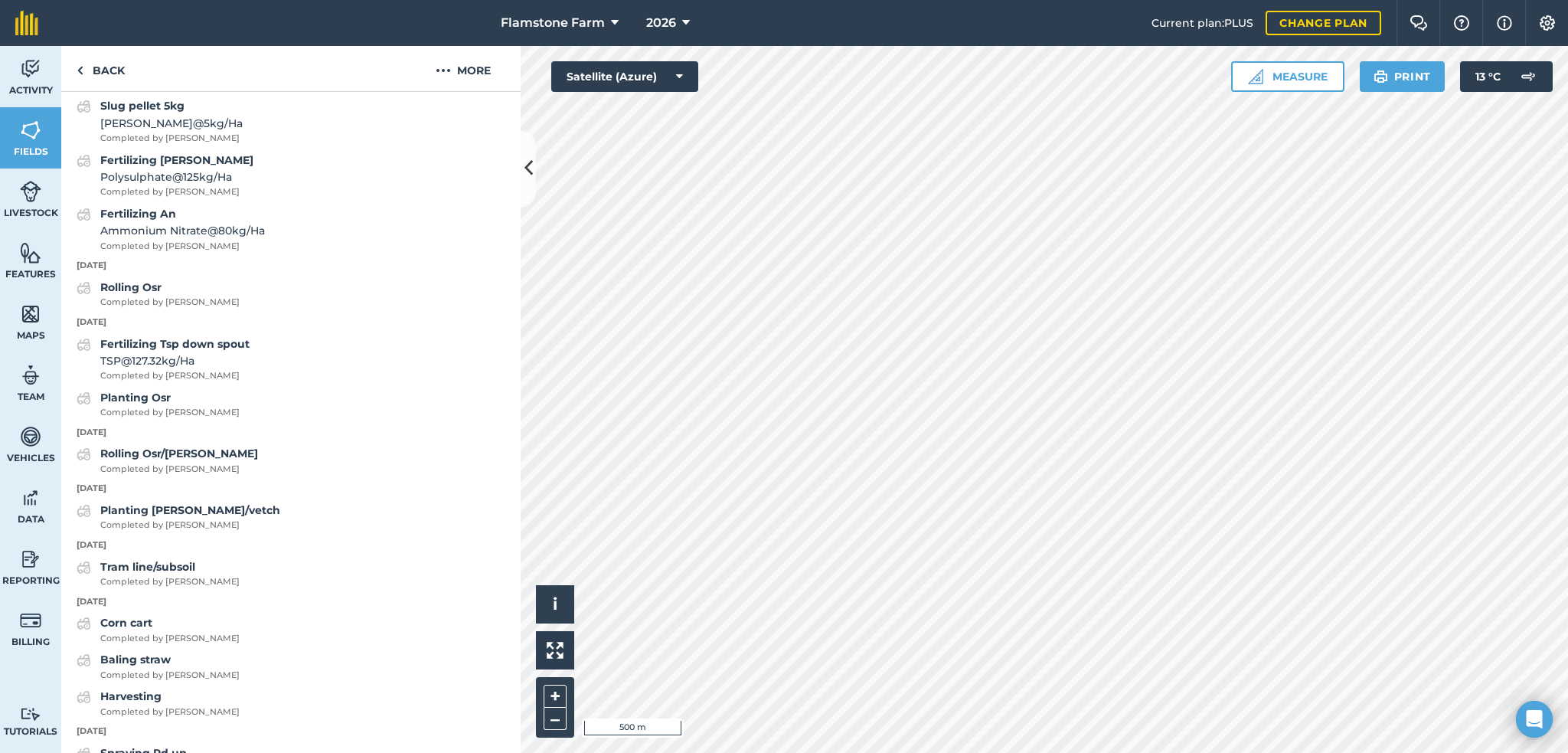
scroll to position [918, 0]
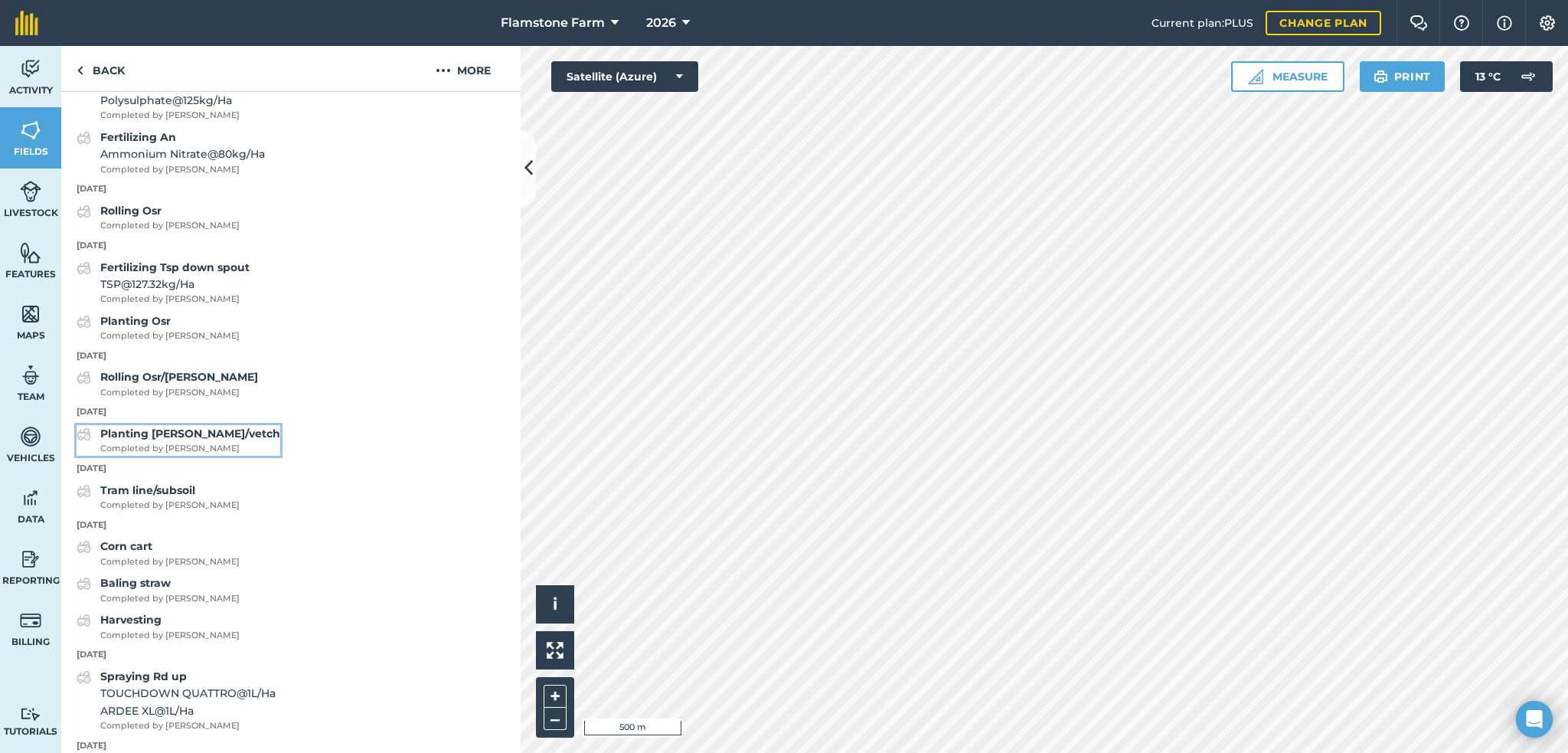
click at [151, 440] on strong "Planting [PERSON_NAME]/vetch" at bounding box center [191, 434] width 180 height 14
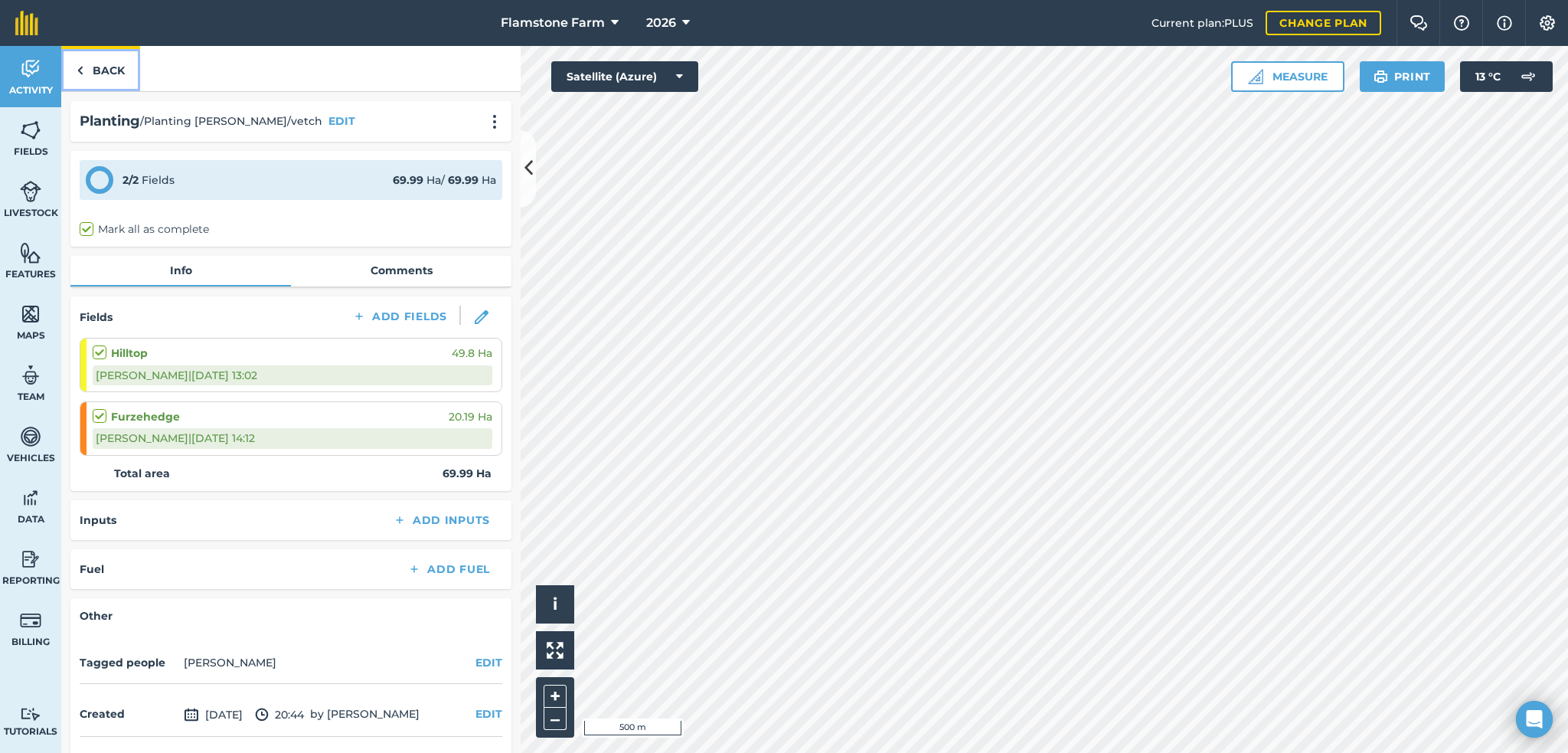
click at [86, 71] on link "Back" at bounding box center [101, 69] width 79 height 45
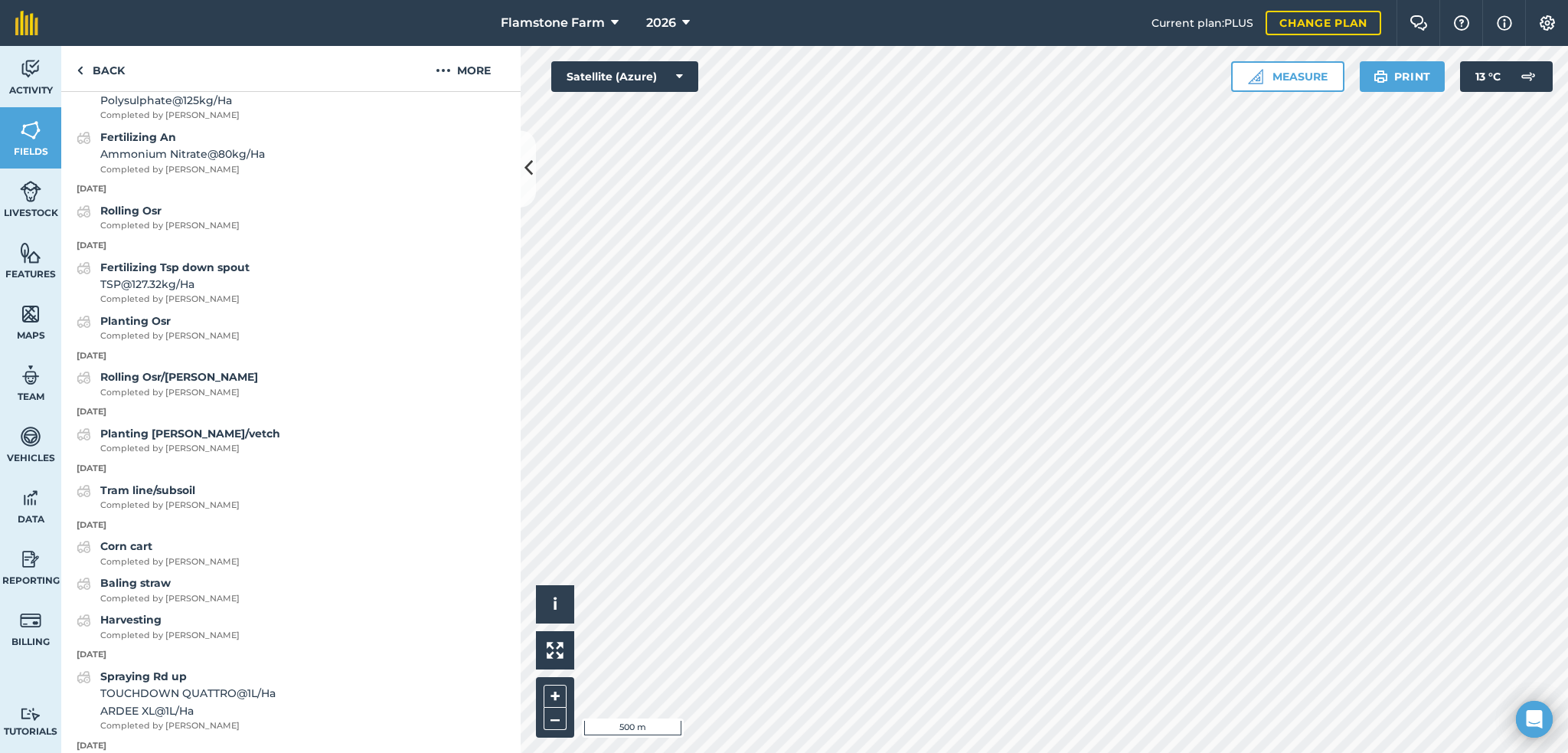
scroll to position [995, 0]
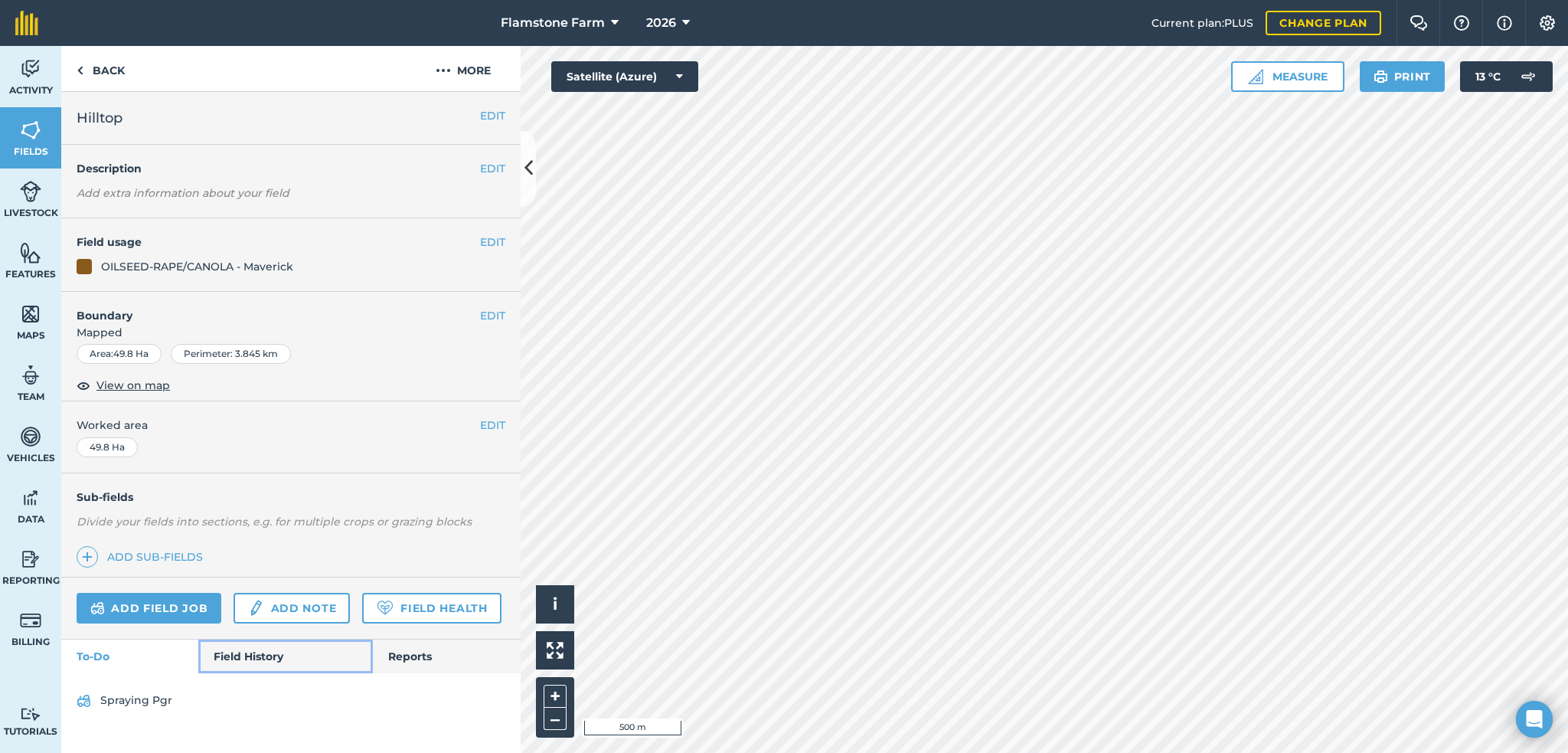
click at [261, 655] on link "Field History" at bounding box center [285, 656] width 174 height 34
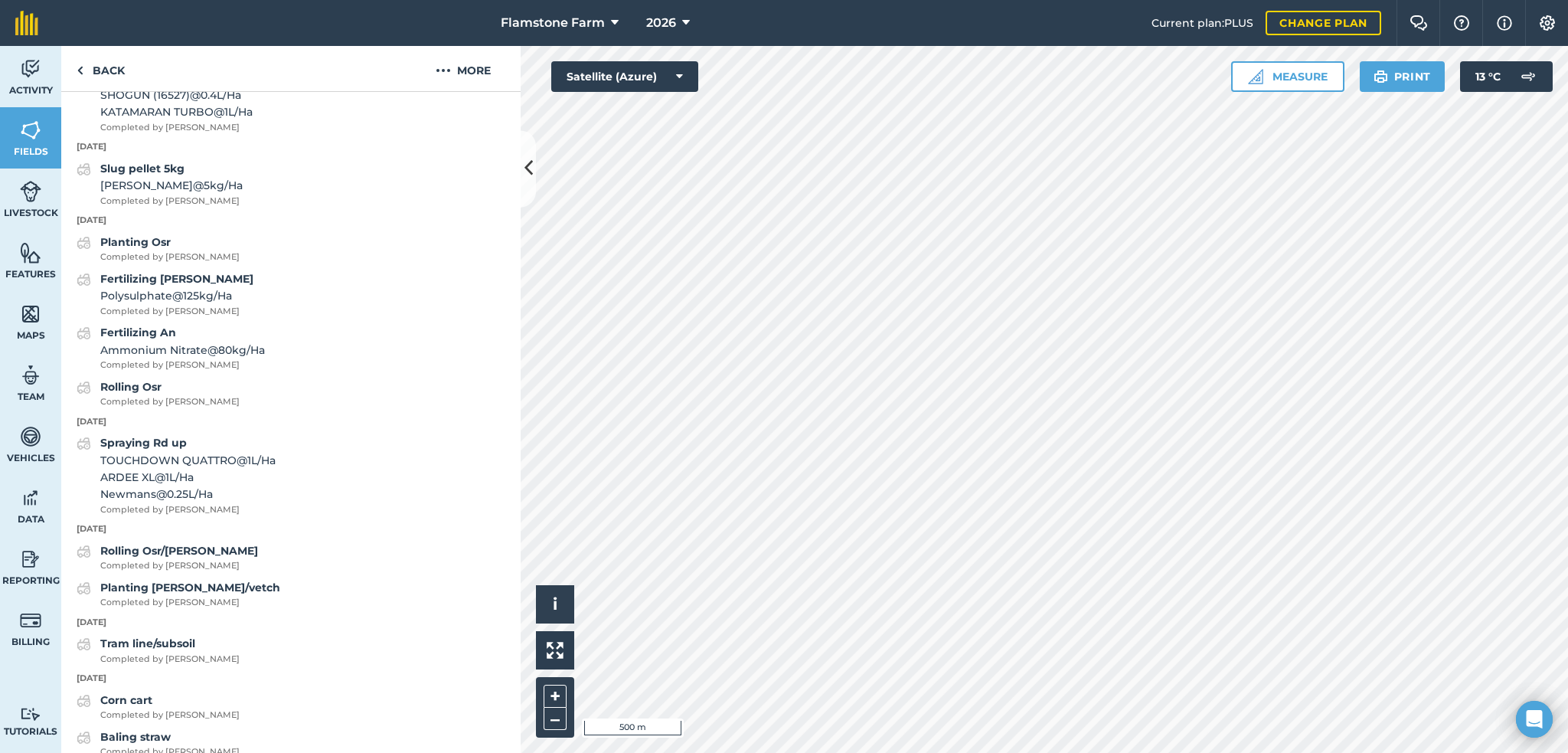
scroll to position [842, 0]
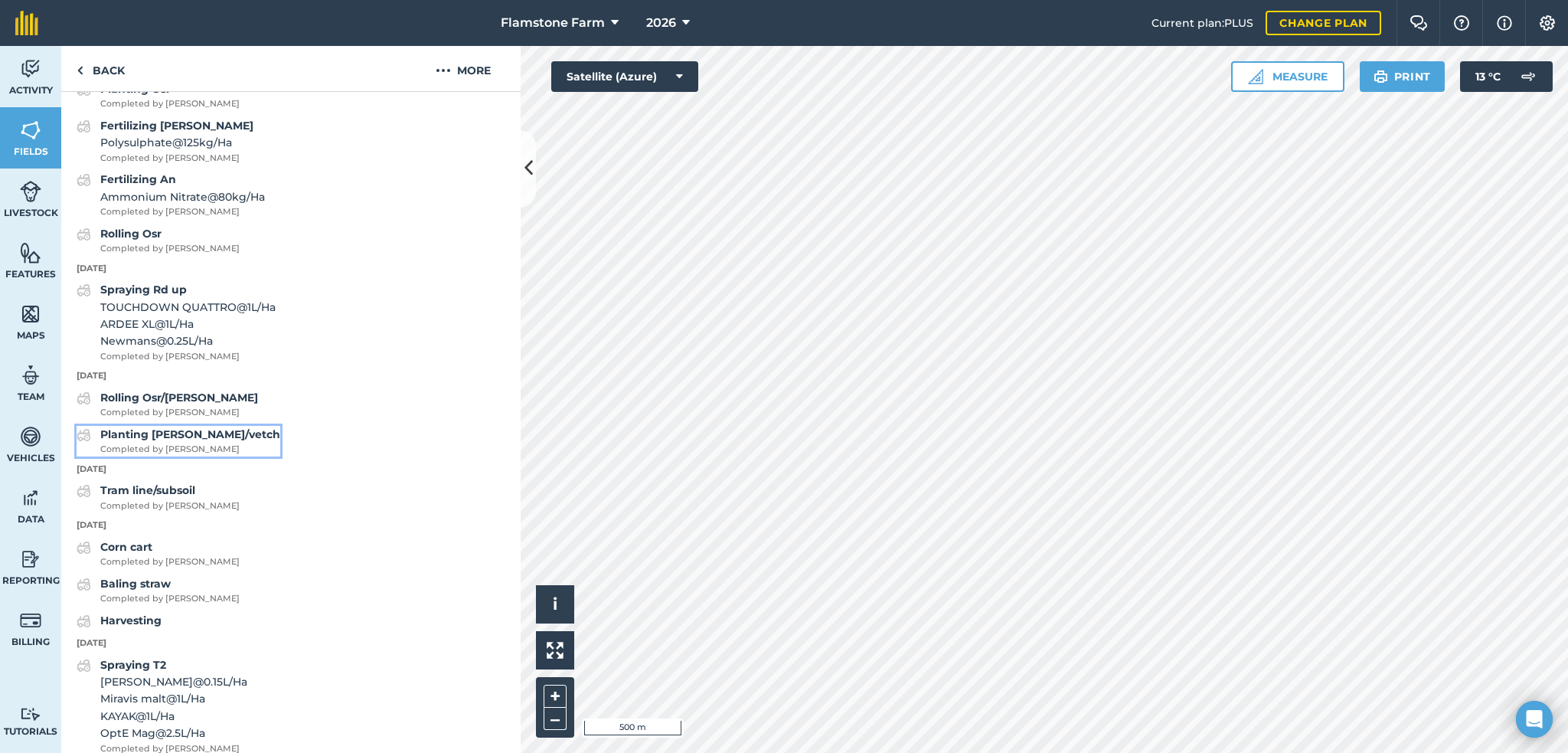
click at [169, 441] on strong "Planting [PERSON_NAME]/vetch" at bounding box center [191, 434] width 180 height 14
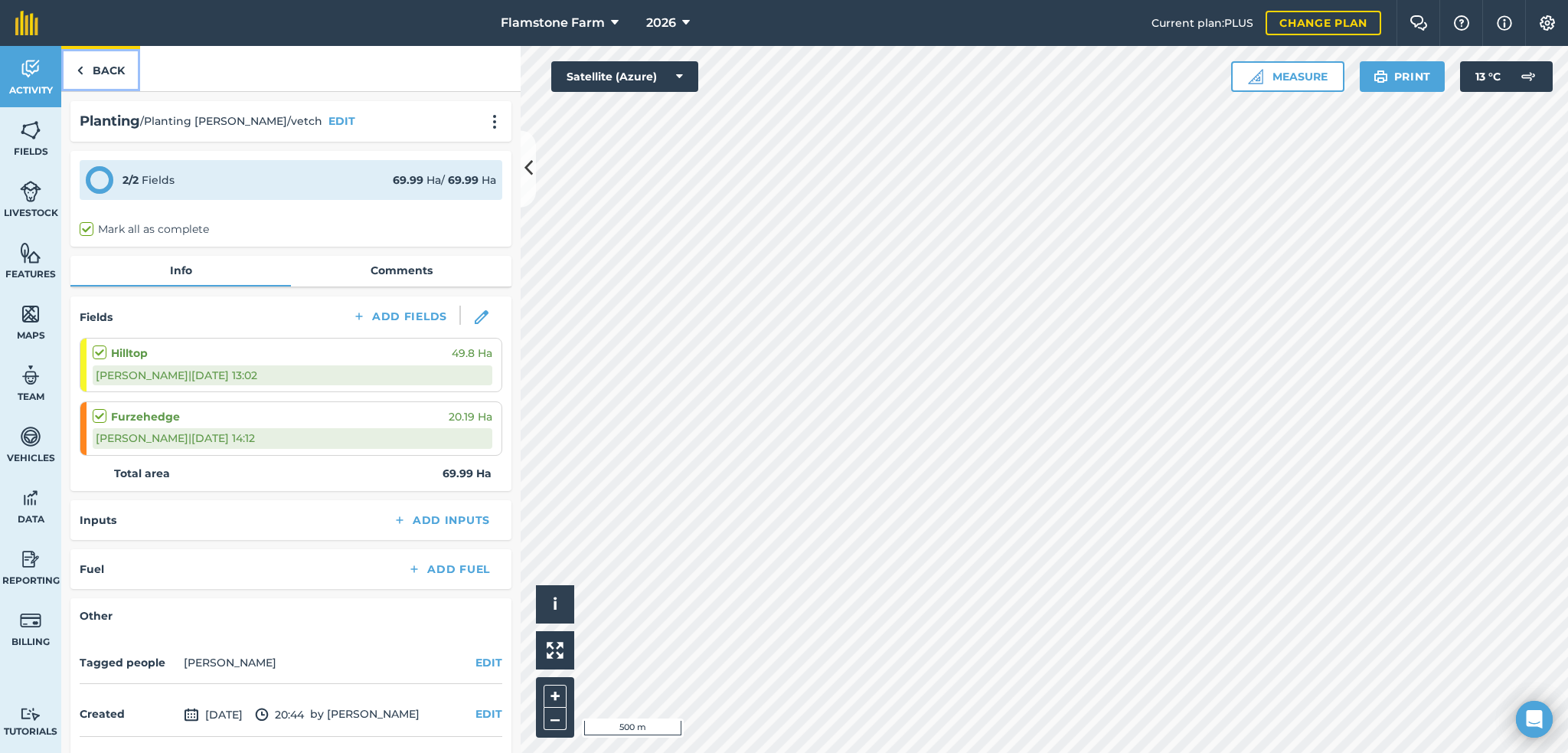
click at [81, 70] on img at bounding box center [80, 70] width 7 height 18
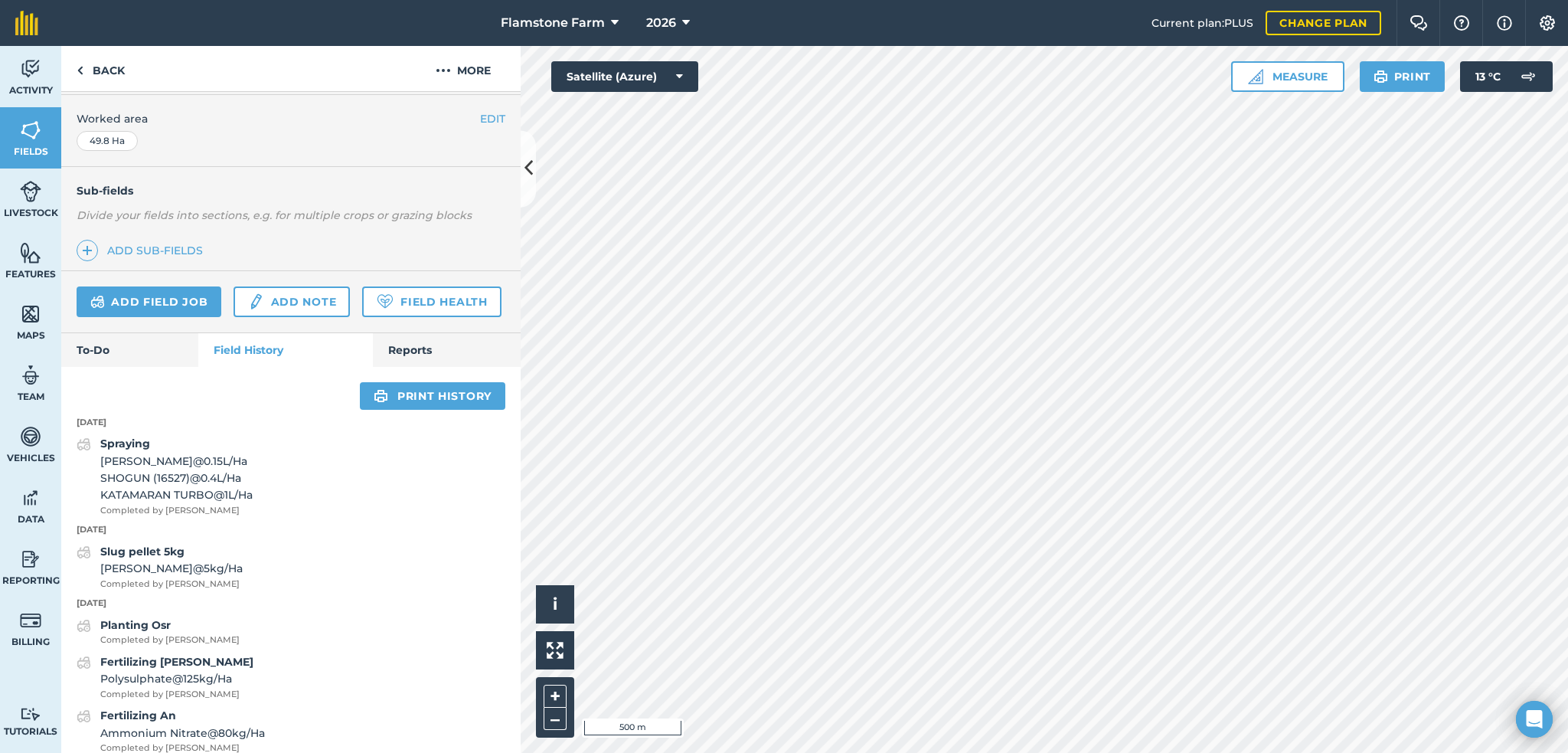
scroll to position [383, 0]
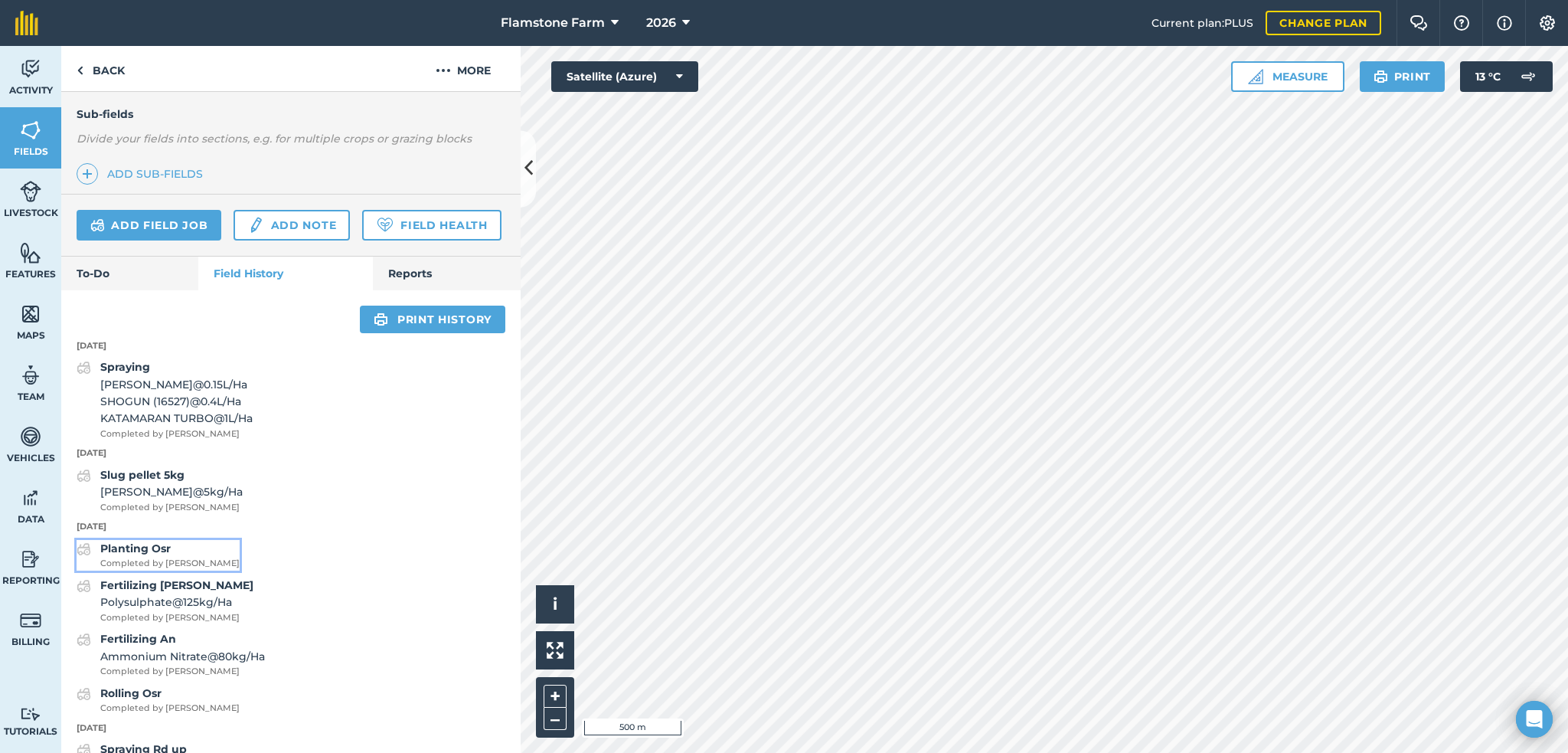
click at [161, 555] on strong "Planting Osr" at bounding box center [136, 548] width 71 height 14
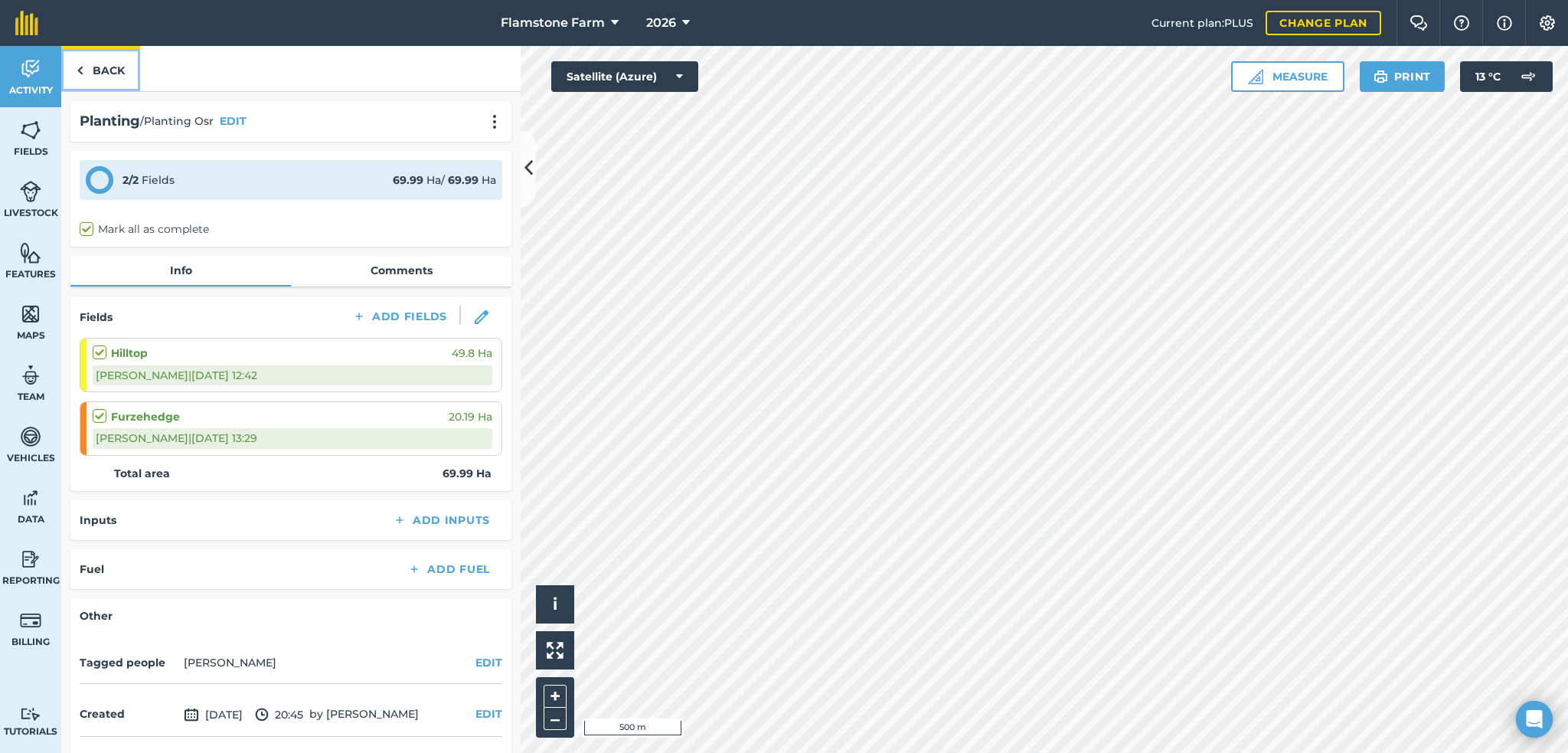
click at [87, 73] on link "Back" at bounding box center [101, 69] width 79 height 45
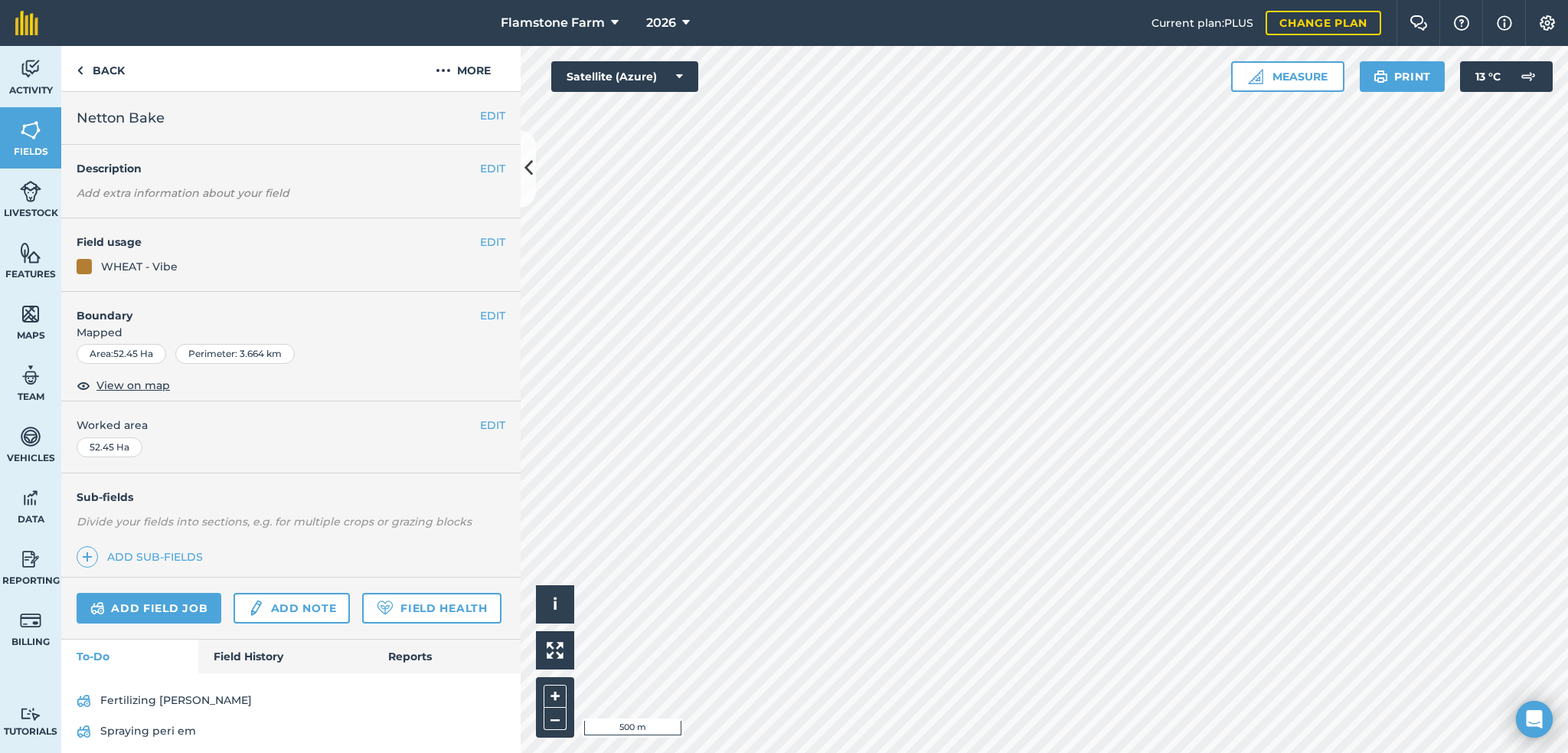
scroll to position [52, 0]
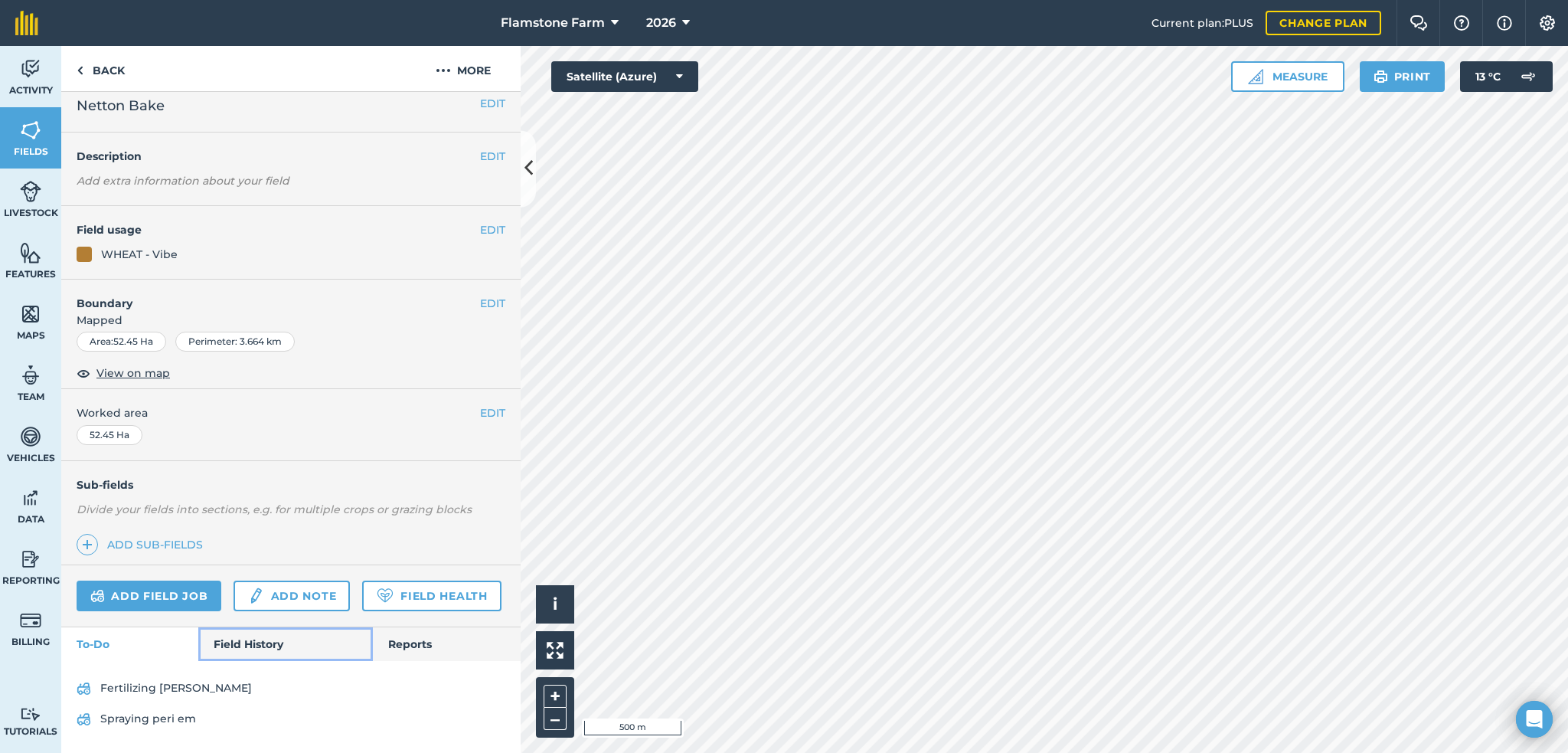
click at [244, 638] on link "Field History" at bounding box center [285, 644] width 174 height 34
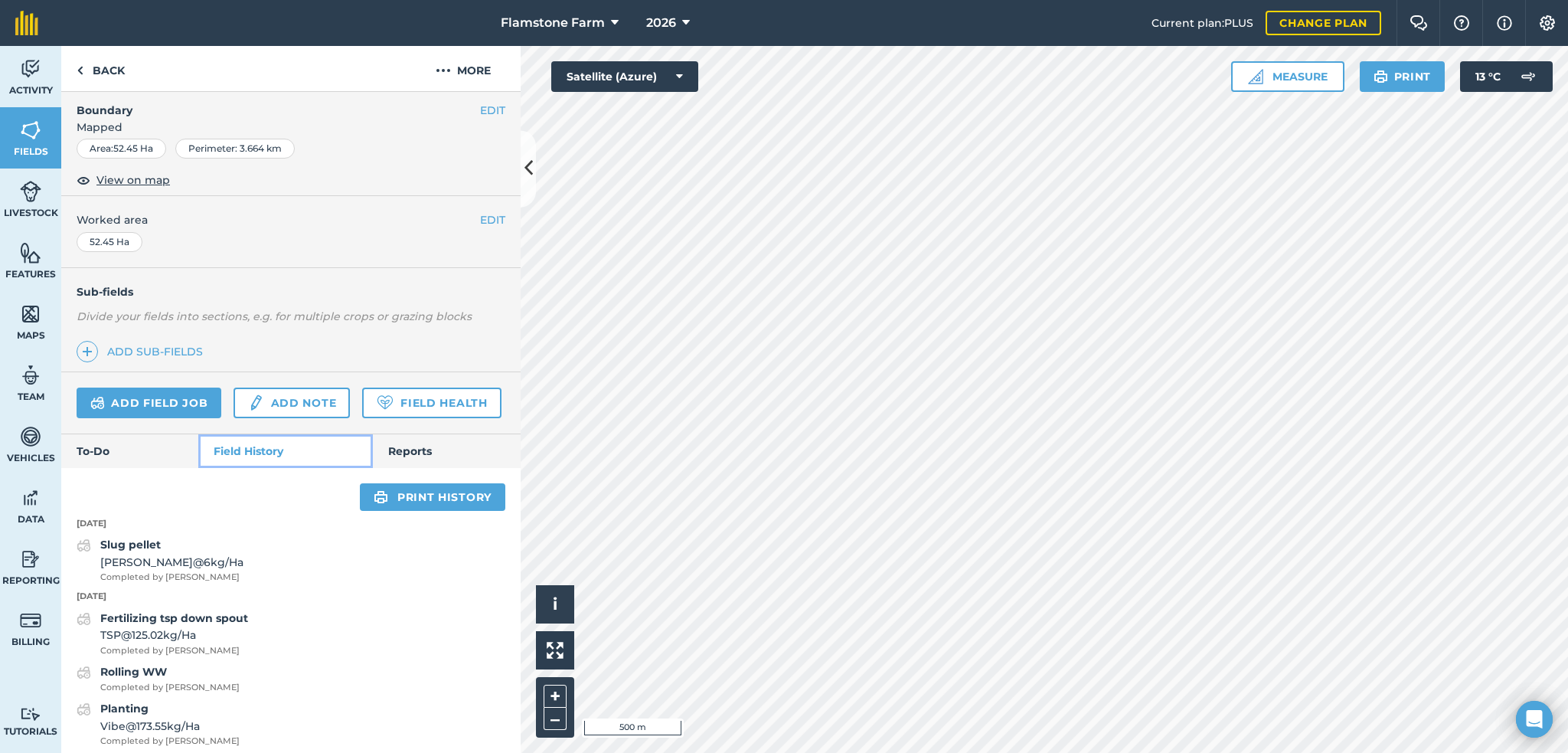
scroll to position [359, 0]
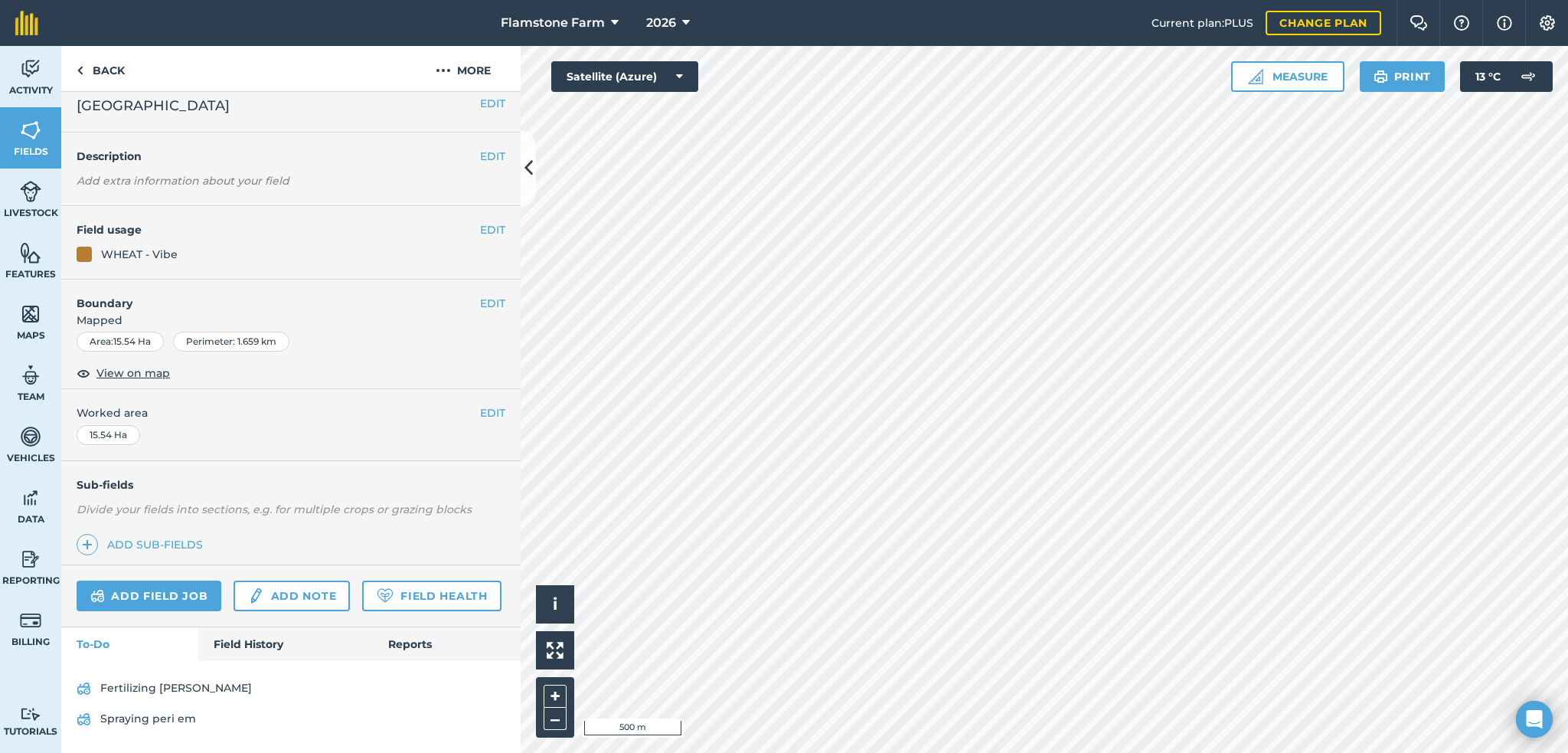
scroll to position [52, 0]
drag, startPoint x: 499, startPoint y: 425, endPoint x: 495, endPoint y: 480, distance: 55.1
click at [498, 480] on div "Sub-fields Divide your fields into sections, e.g. for multiple crops or grazing…" at bounding box center [290, 512] width 459 height 104
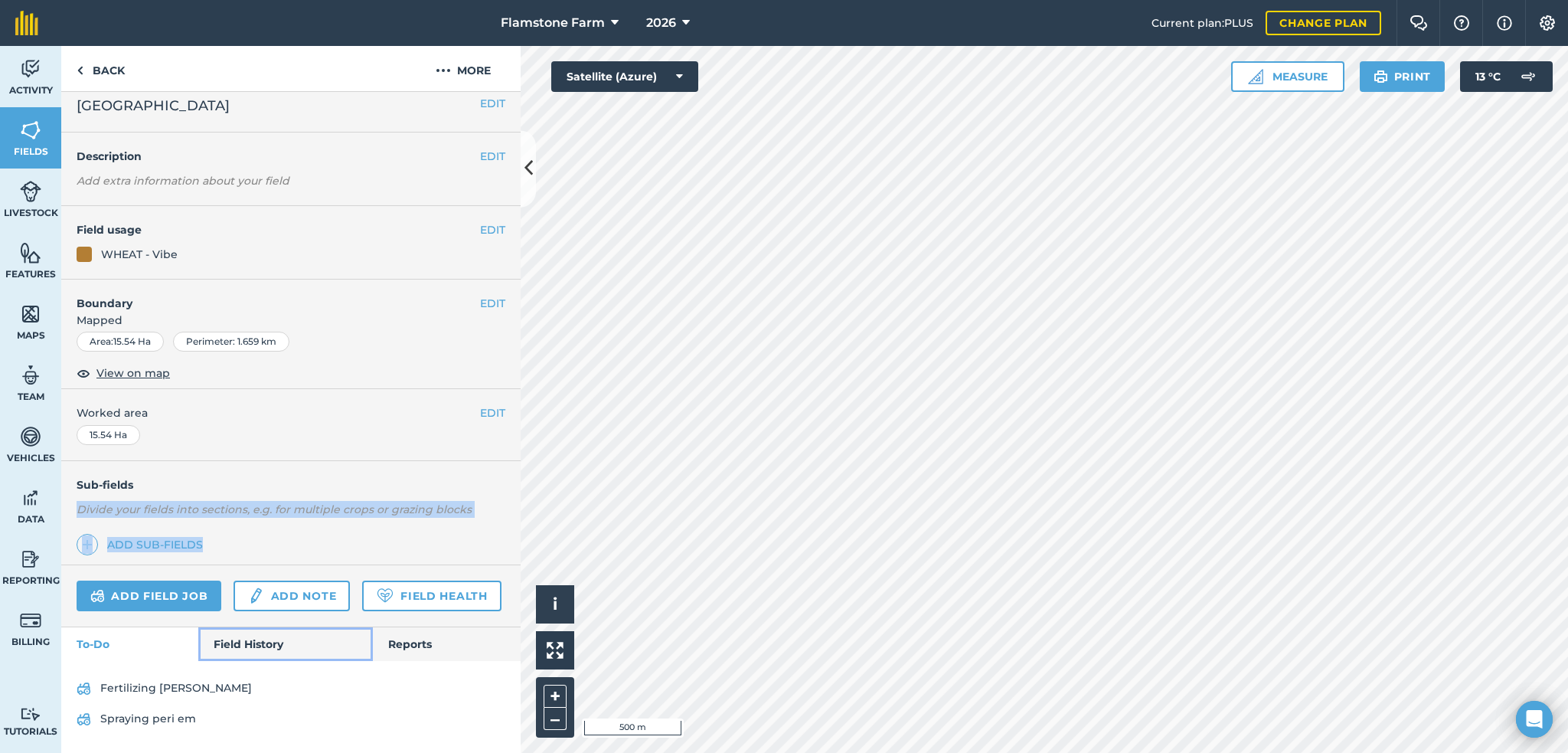
click at [243, 644] on link "Field History" at bounding box center [285, 644] width 174 height 34
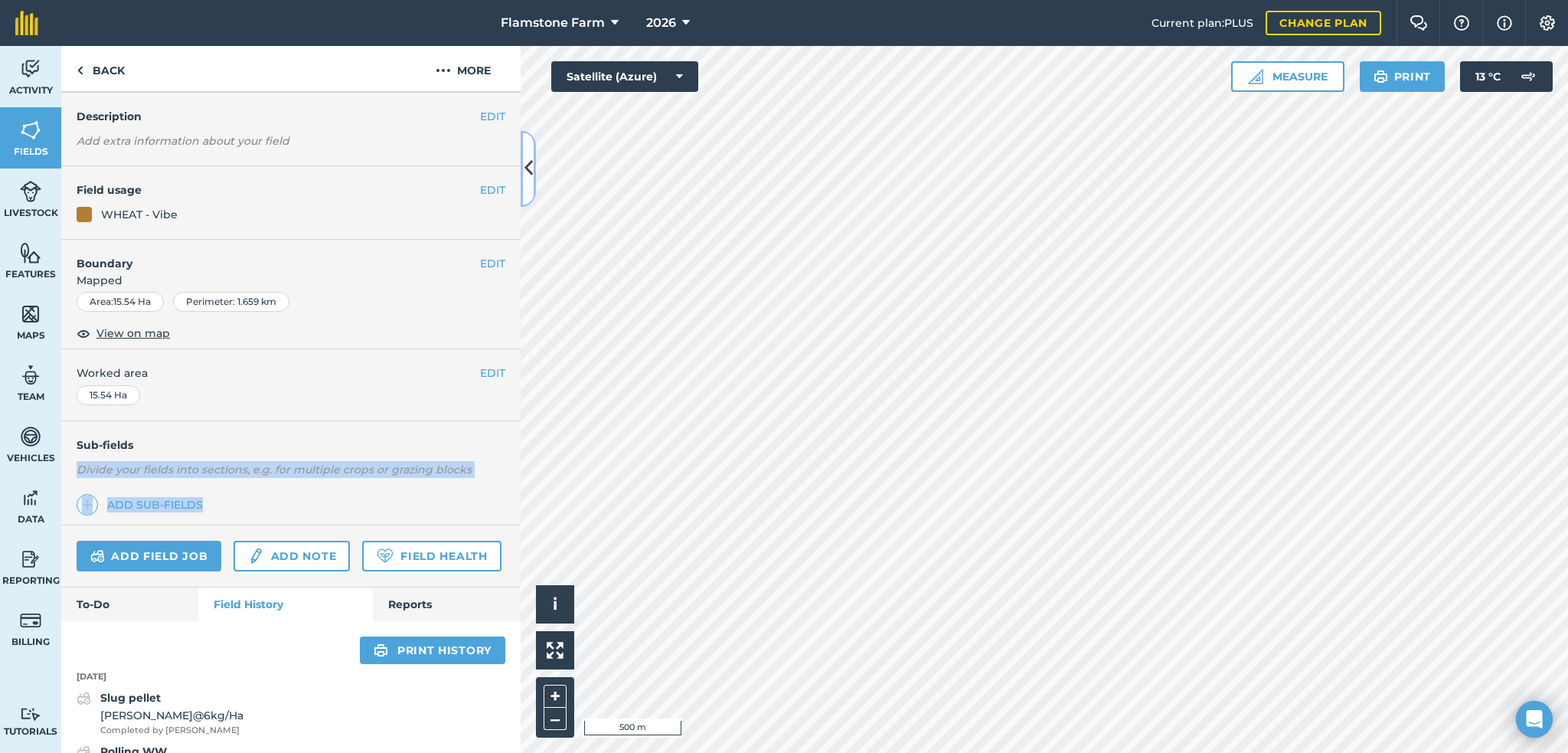
drag, startPoint x: 521, startPoint y: 142, endPoint x: 519, endPoint y: 182, distance: 40.0
click at [519, 182] on div "Back More EDIT [GEOGRAPHIC_DATA] EDIT Description Add extra information about y…" at bounding box center [290, 400] width 459 height 707
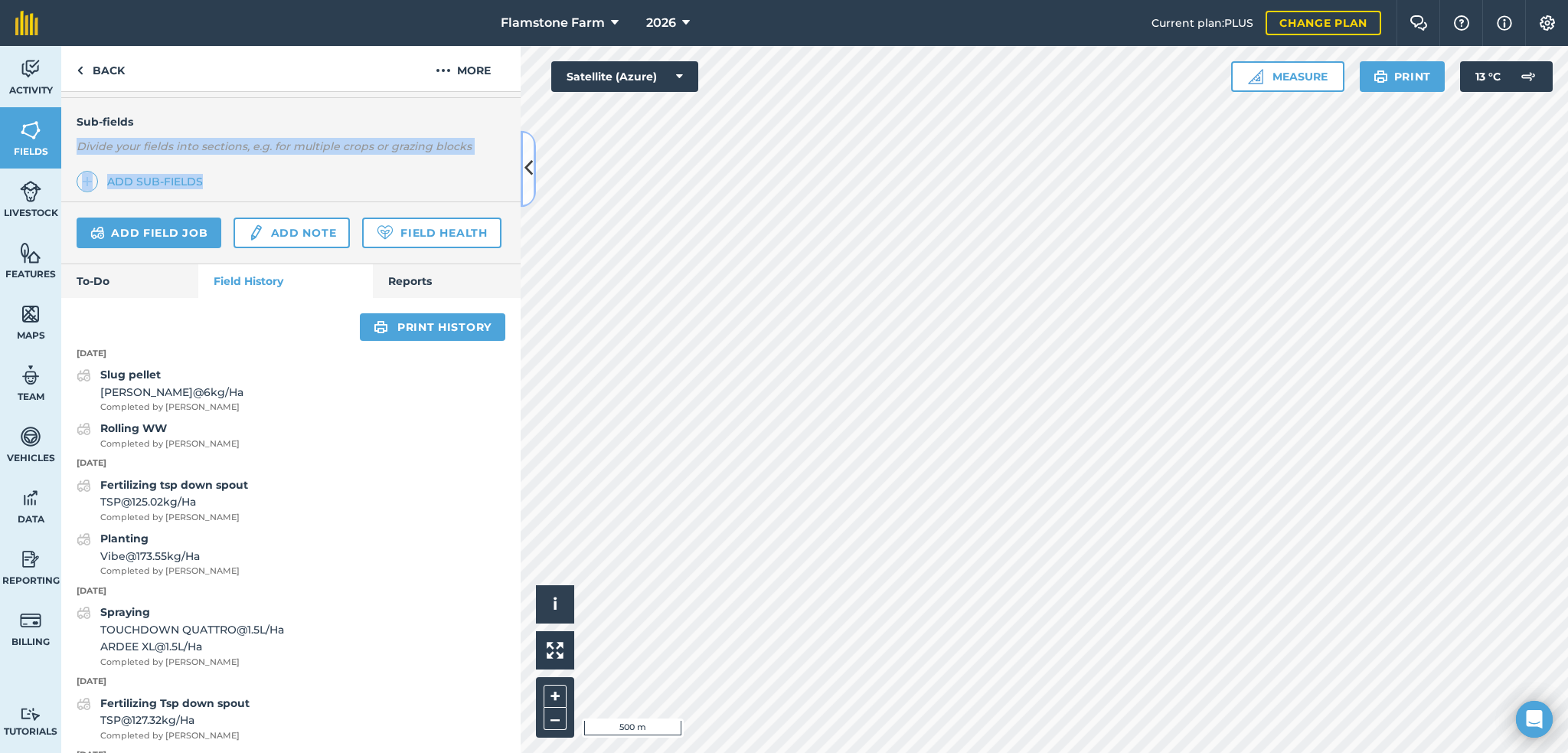
scroll to position [418, 0]
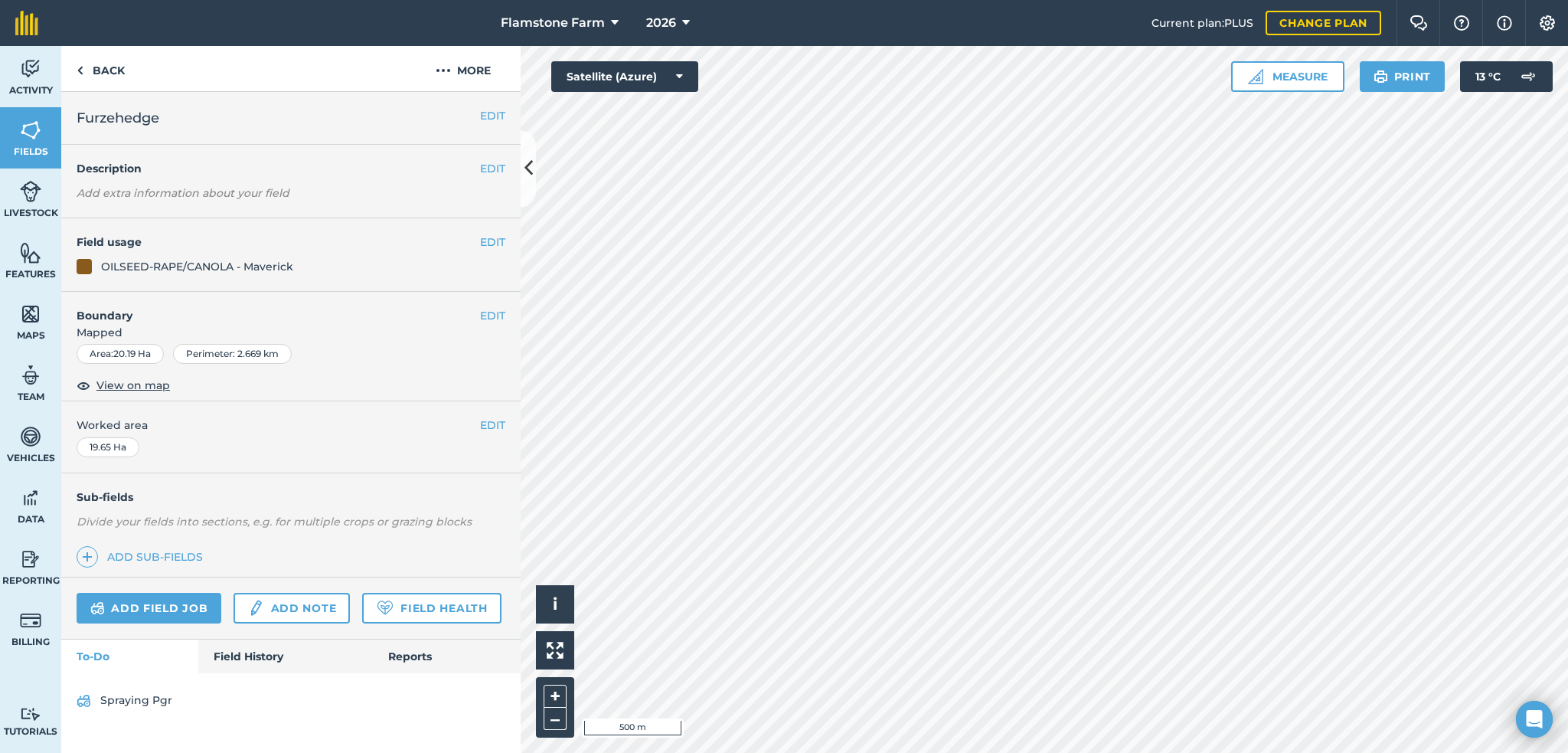
click at [288, 634] on div "Add field job Add note Field Health" at bounding box center [290, 608] width 459 height 62
click at [267, 658] on link "Field History" at bounding box center [285, 656] width 174 height 34
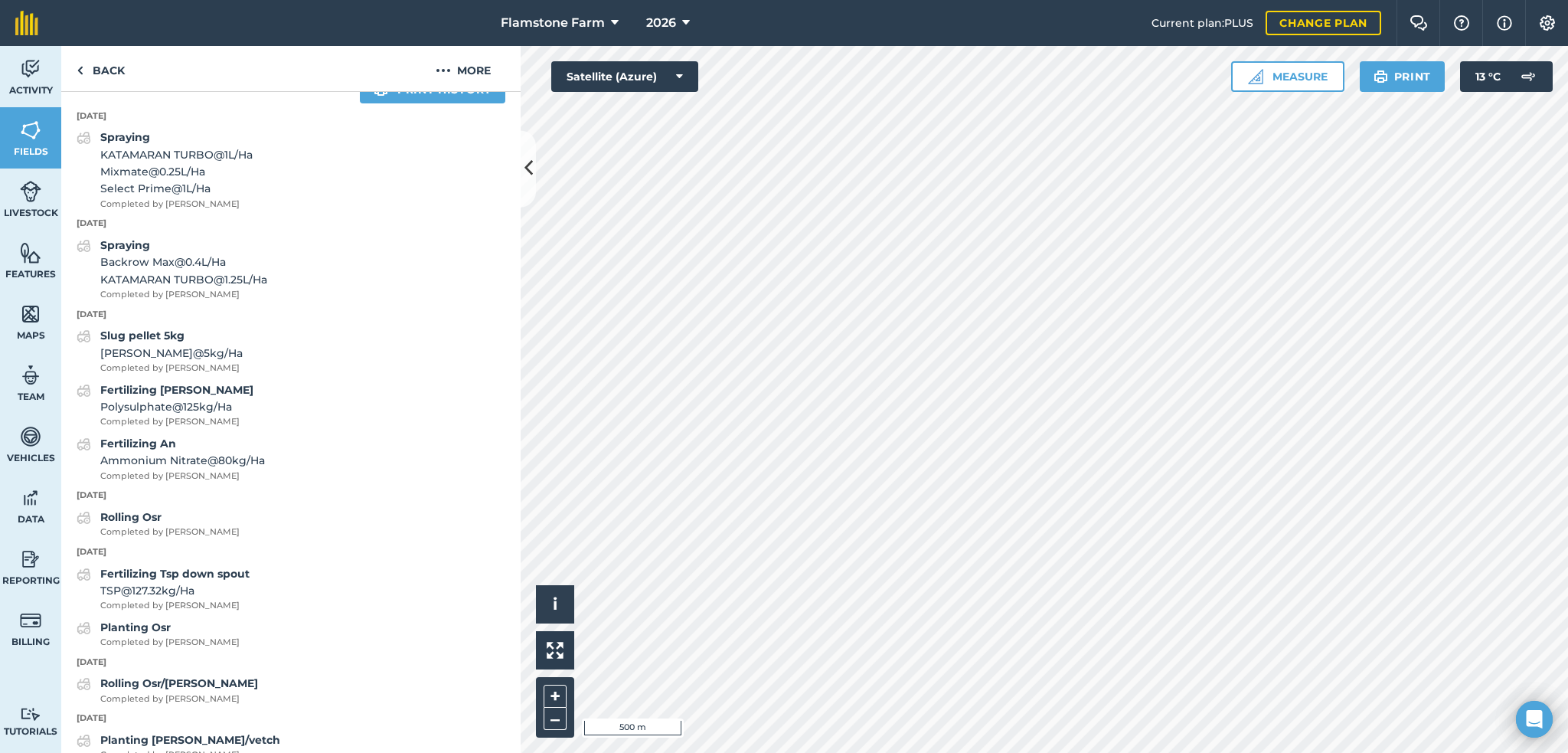
scroll to position [689, 0]
